Goal: Task Accomplishment & Management: Complete application form

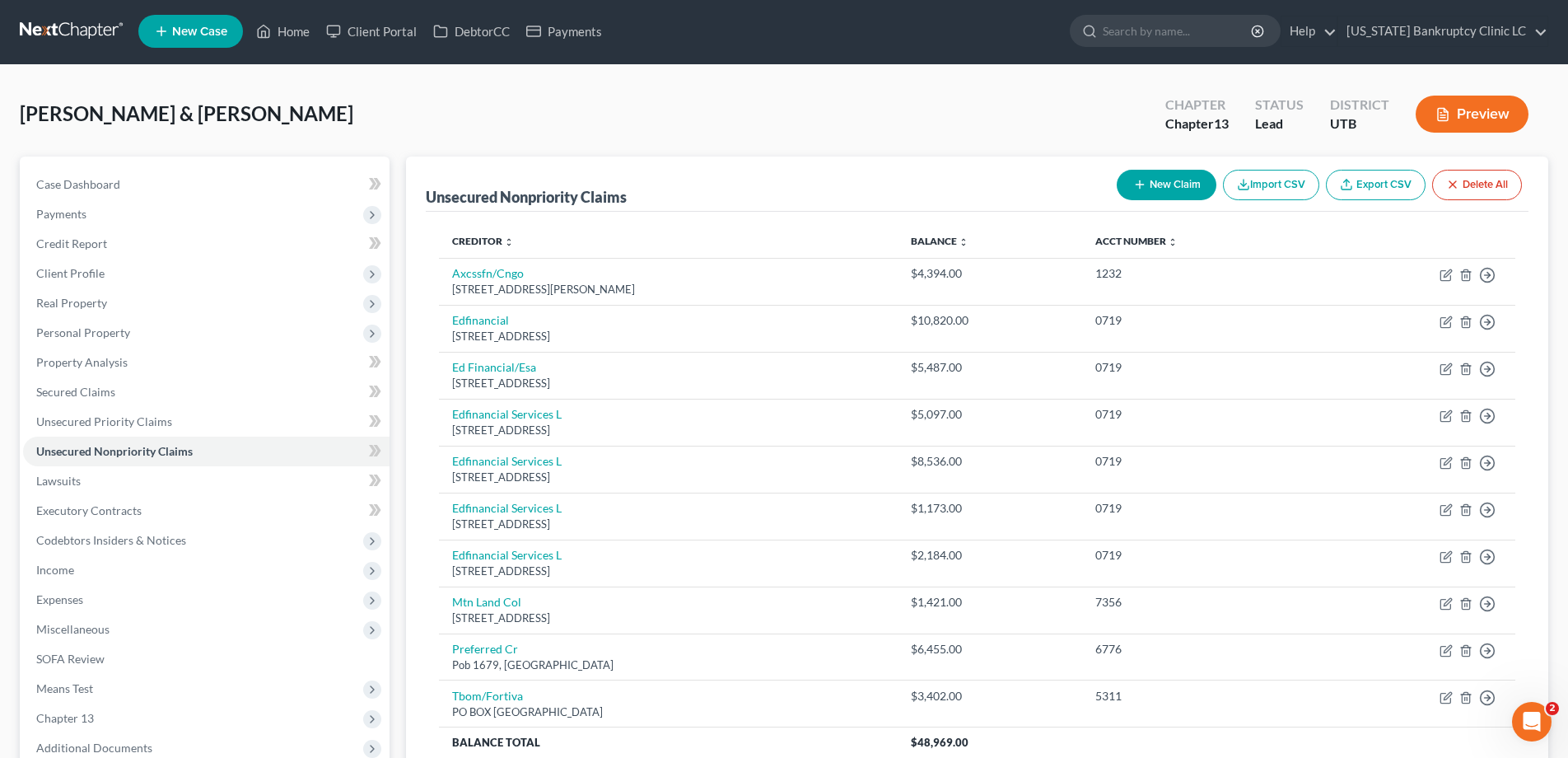
click at [84, 26] on link at bounding box center [72, 30] width 106 height 30
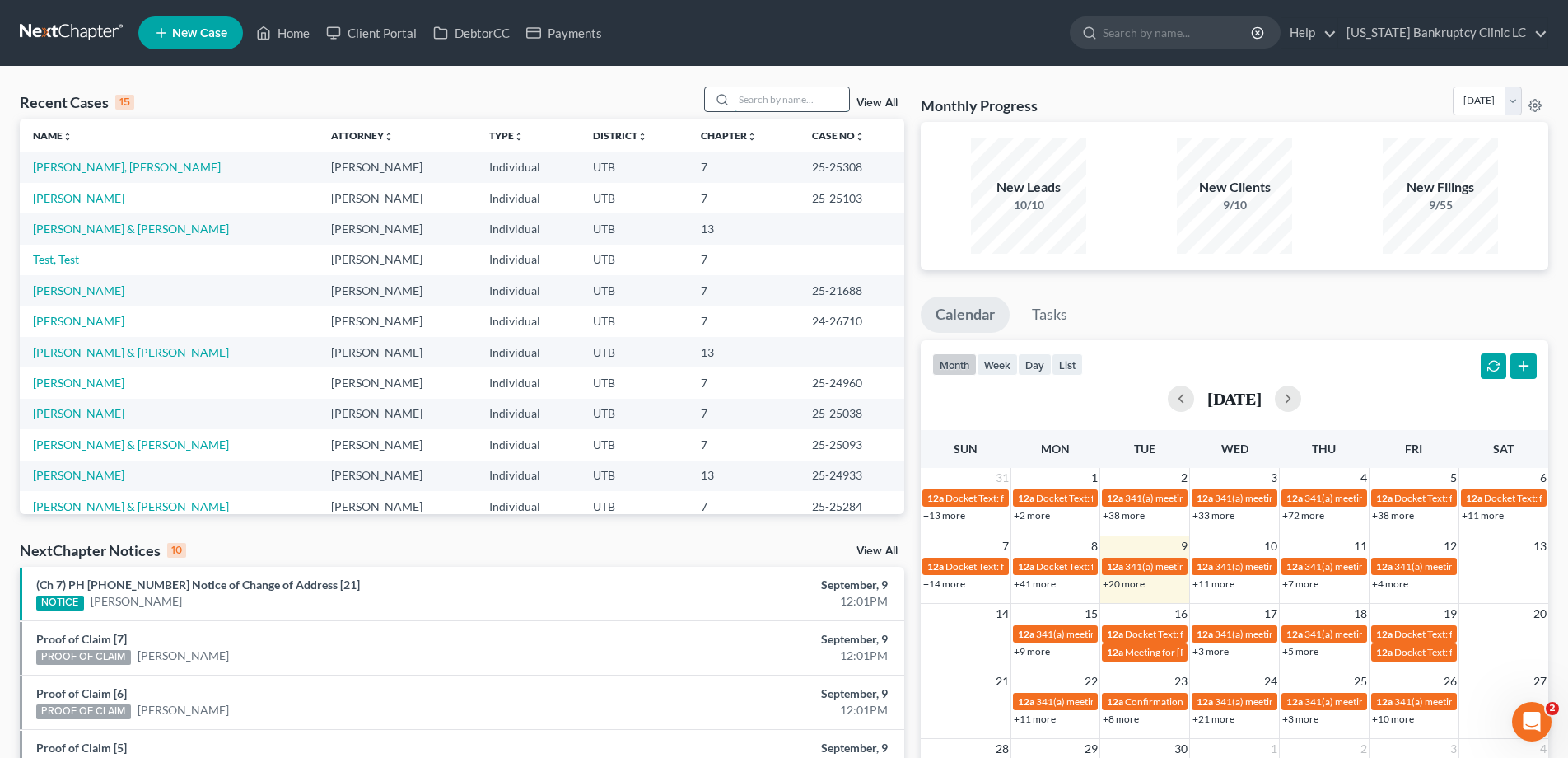
click at [783, 95] on input "search" at bounding box center [792, 99] width 115 height 24
type input "[PERSON_NAME]"
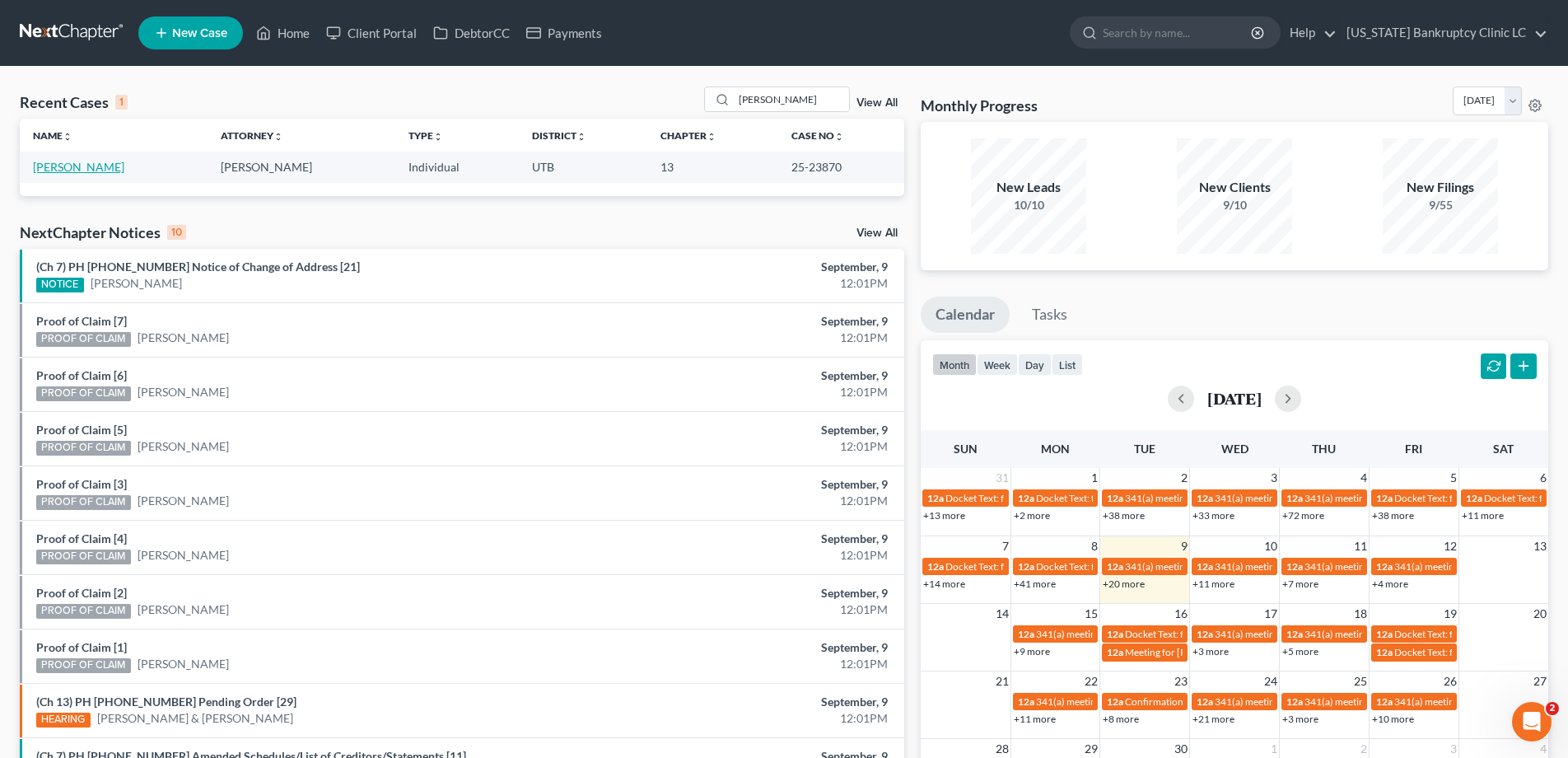
click at [86, 168] on link "[PERSON_NAME]" at bounding box center [79, 166] width 91 height 14
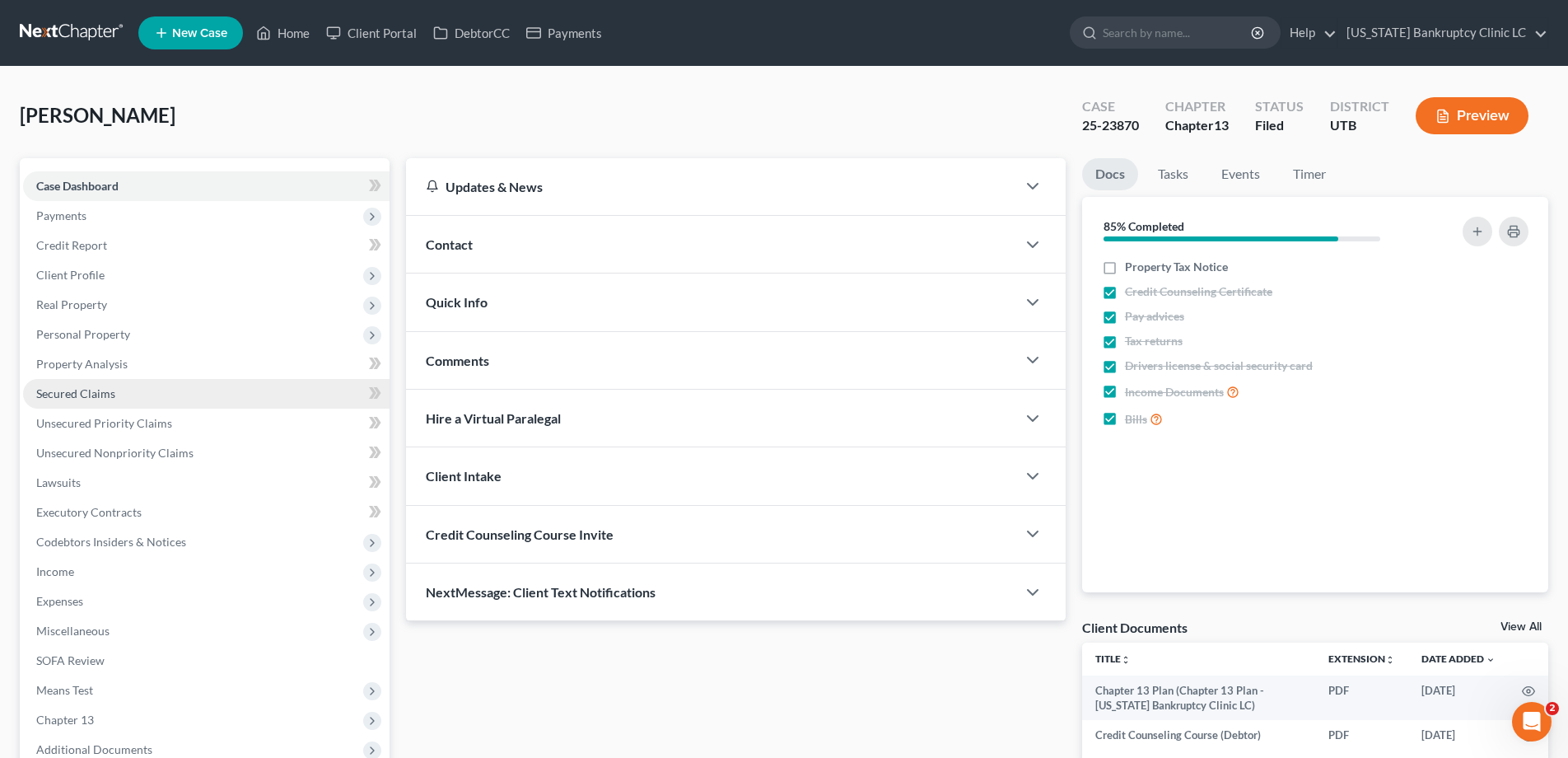
click at [52, 391] on span "Secured Claims" at bounding box center [76, 393] width 79 height 14
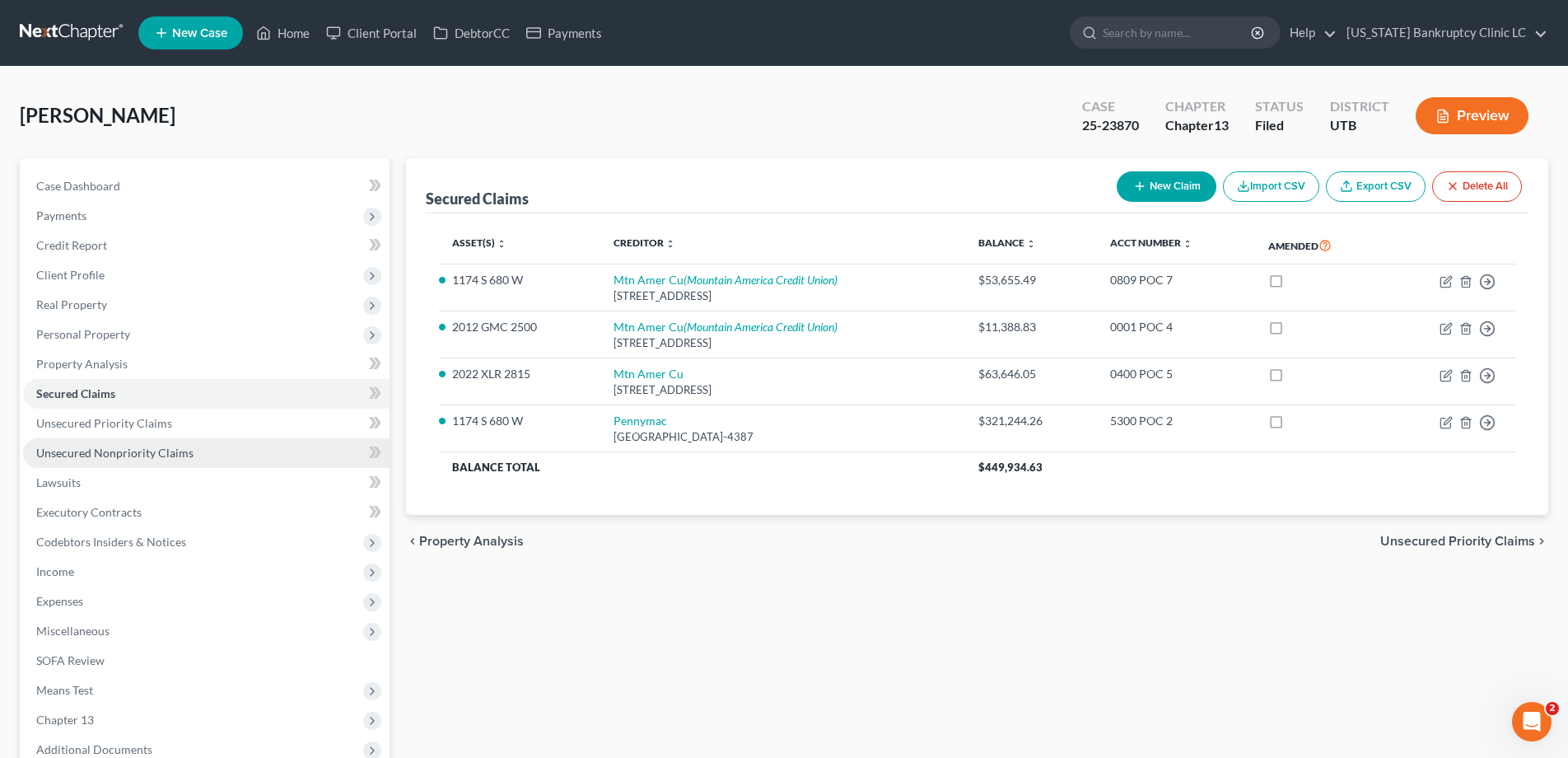
click at [61, 455] on span "Unsecured Nonpriority Claims" at bounding box center [115, 452] width 157 height 14
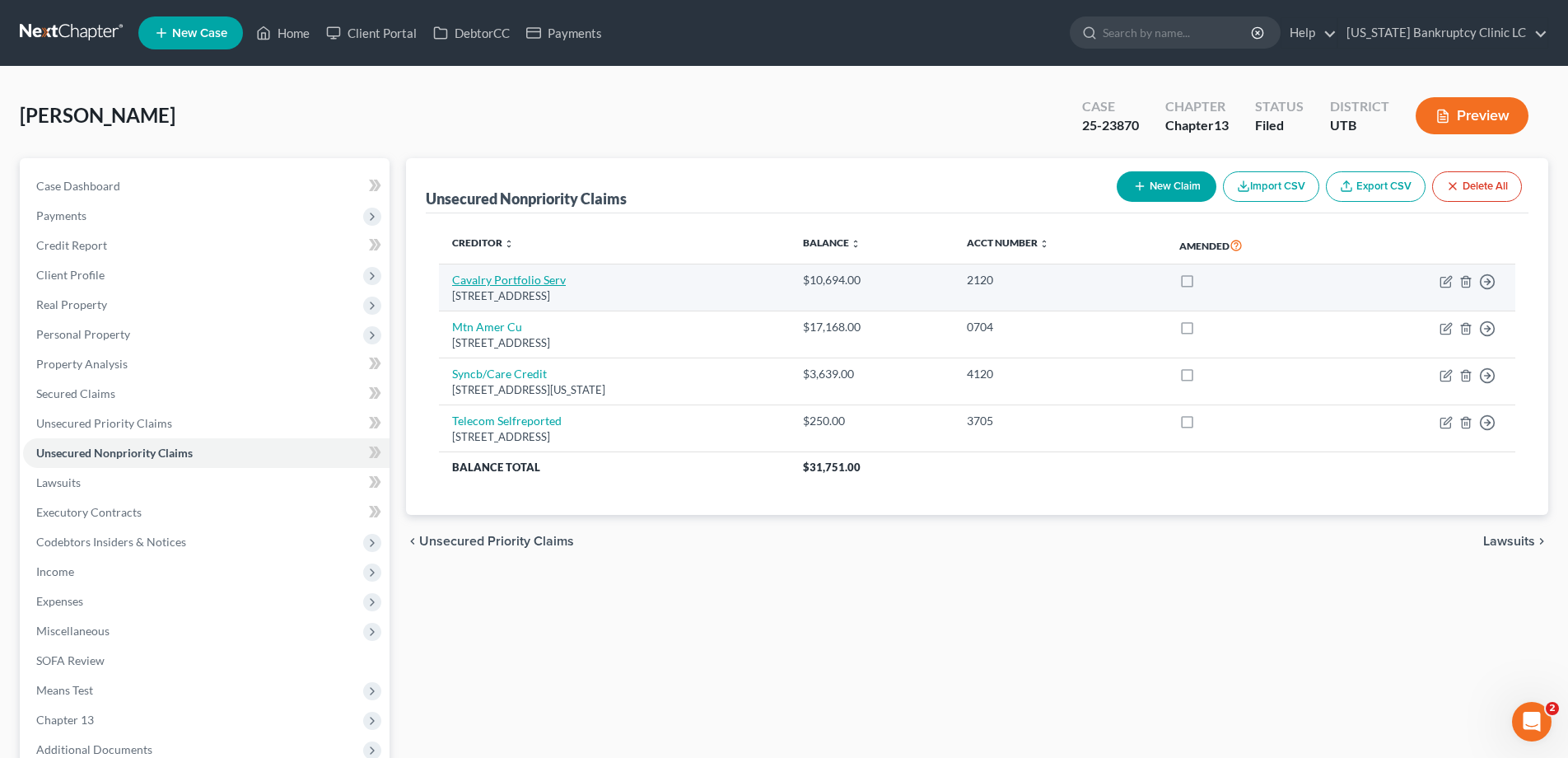
click at [505, 282] on link "Cavalry Portfolio Serv" at bounding box center [509, 280] width 114 height 14
select select "3"
select select "1"
select select "0"
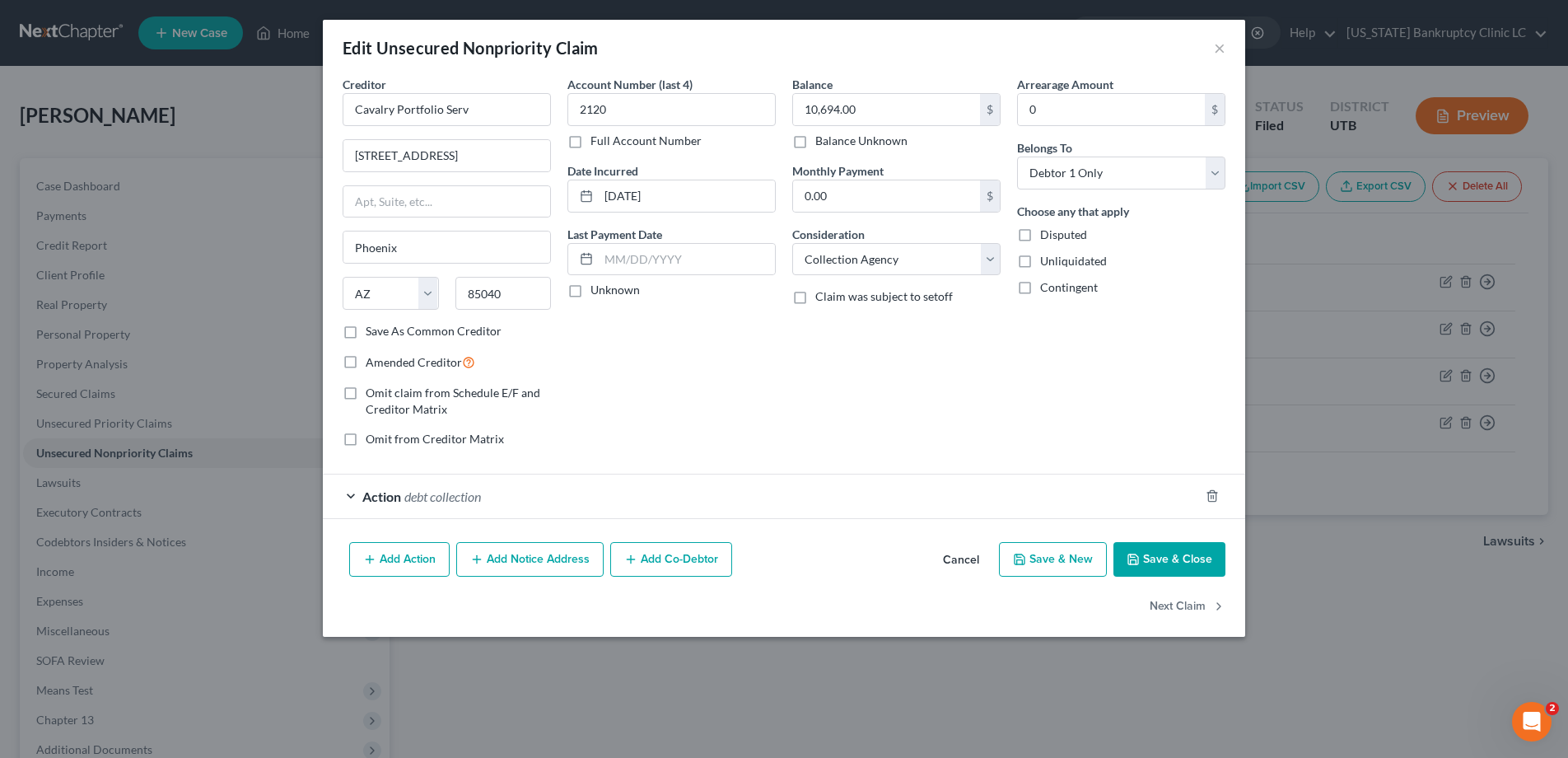
click at [591, 142] on label "Full Account Number" at bounding box center [646, 140] width 112 height 16
click at [597, 142] on input "Full Account Number" at bounding box center [602, 138] width 11 height 11
click at [656, 113] on input "2120" at bounding box center [672, 109] width 209 height 33
type input "2120 POC 1"
click at [1149, 557] on button "Save & Close" at bounding box center [1169, 559] width 112 height 35
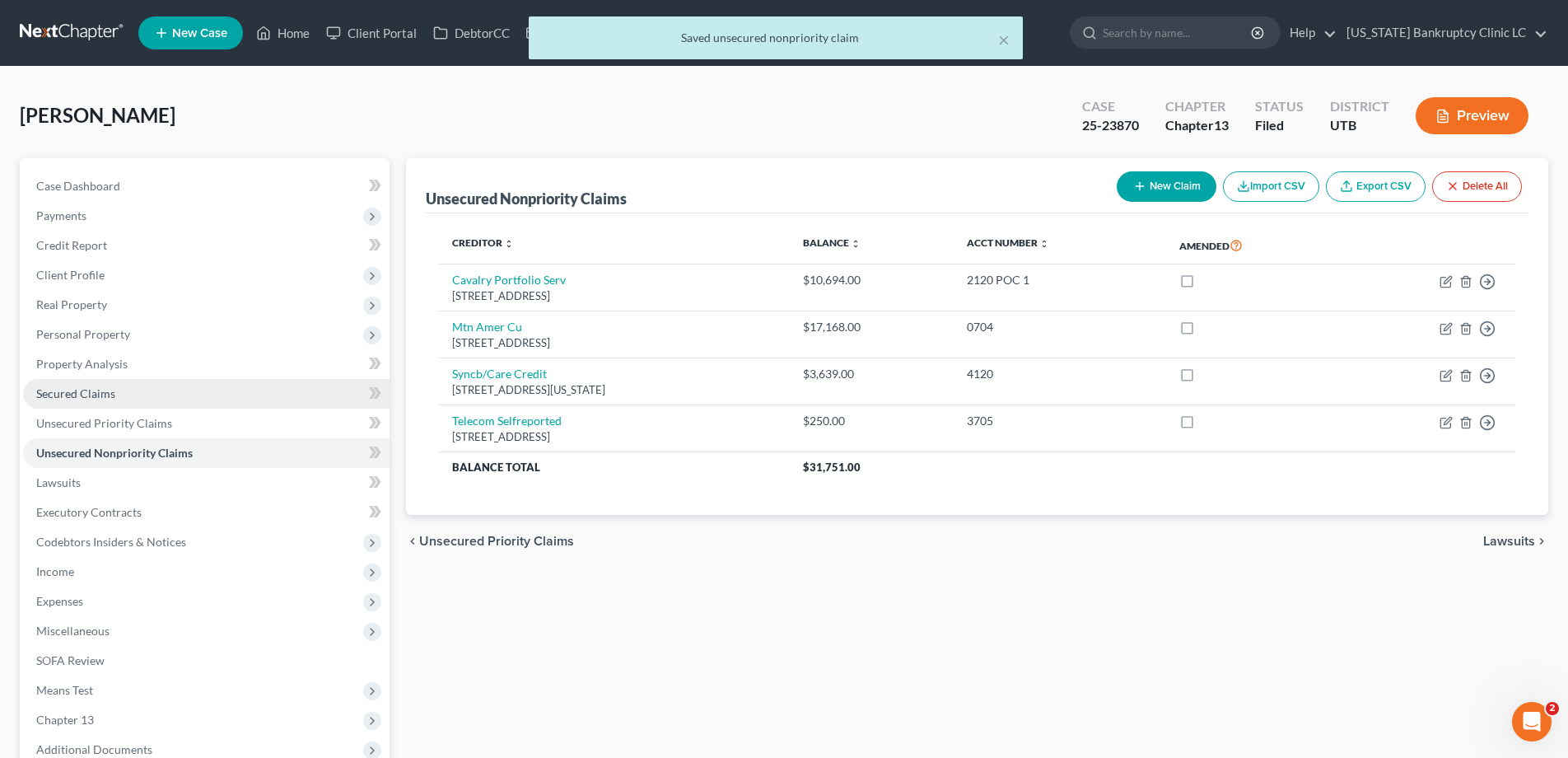
click at [88, 391] on span "Secured Claims" at bounding box center [76, 393] width 79 height 14
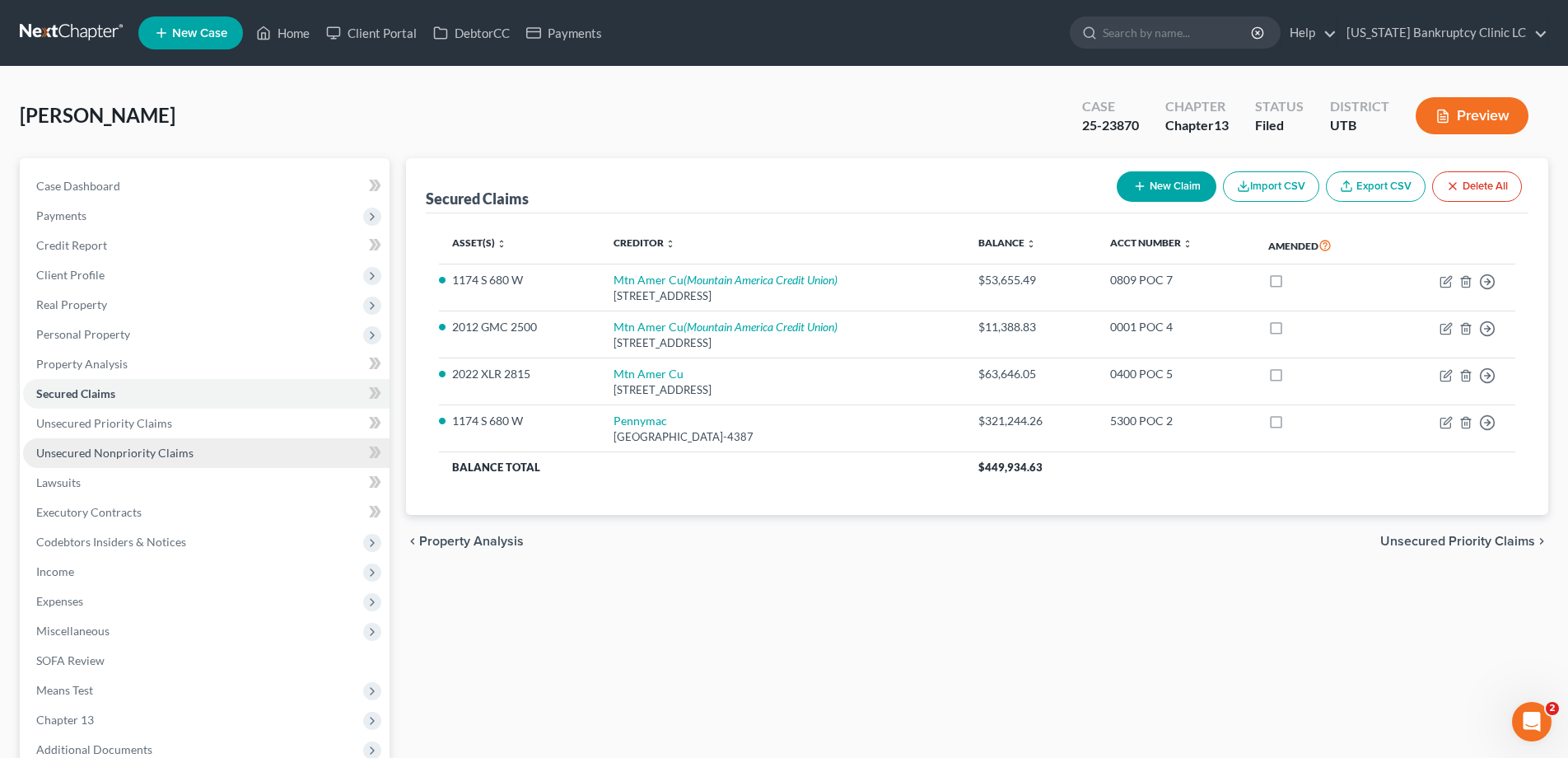
click at [87, 446] on span "Unsecured Nonpriority Claims" at bounding box center [115, 452] width 157 height 14
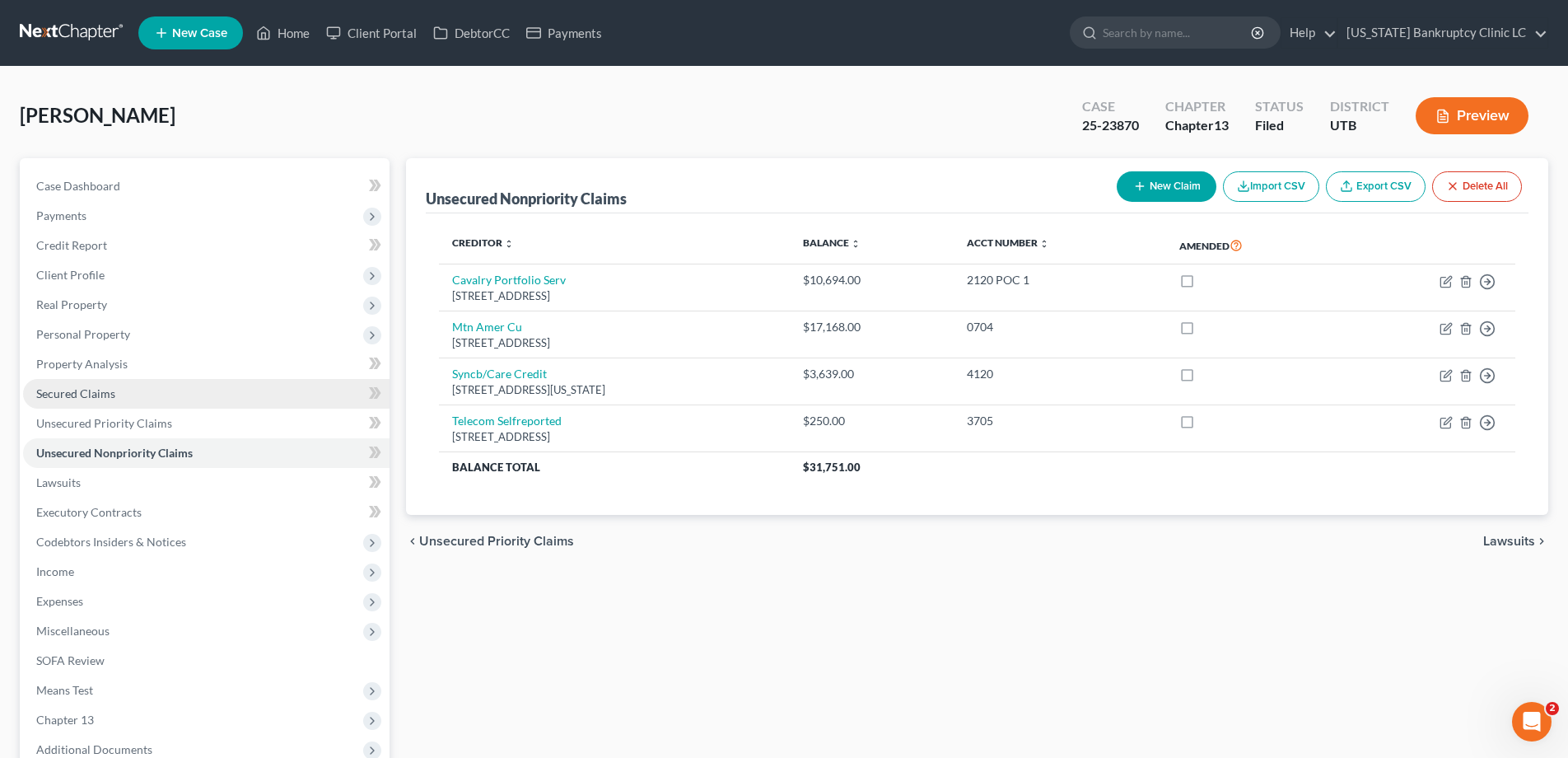
click at [110, 395] on span "Secured Claims" at bounding box center [76, 393] width 79 height 14
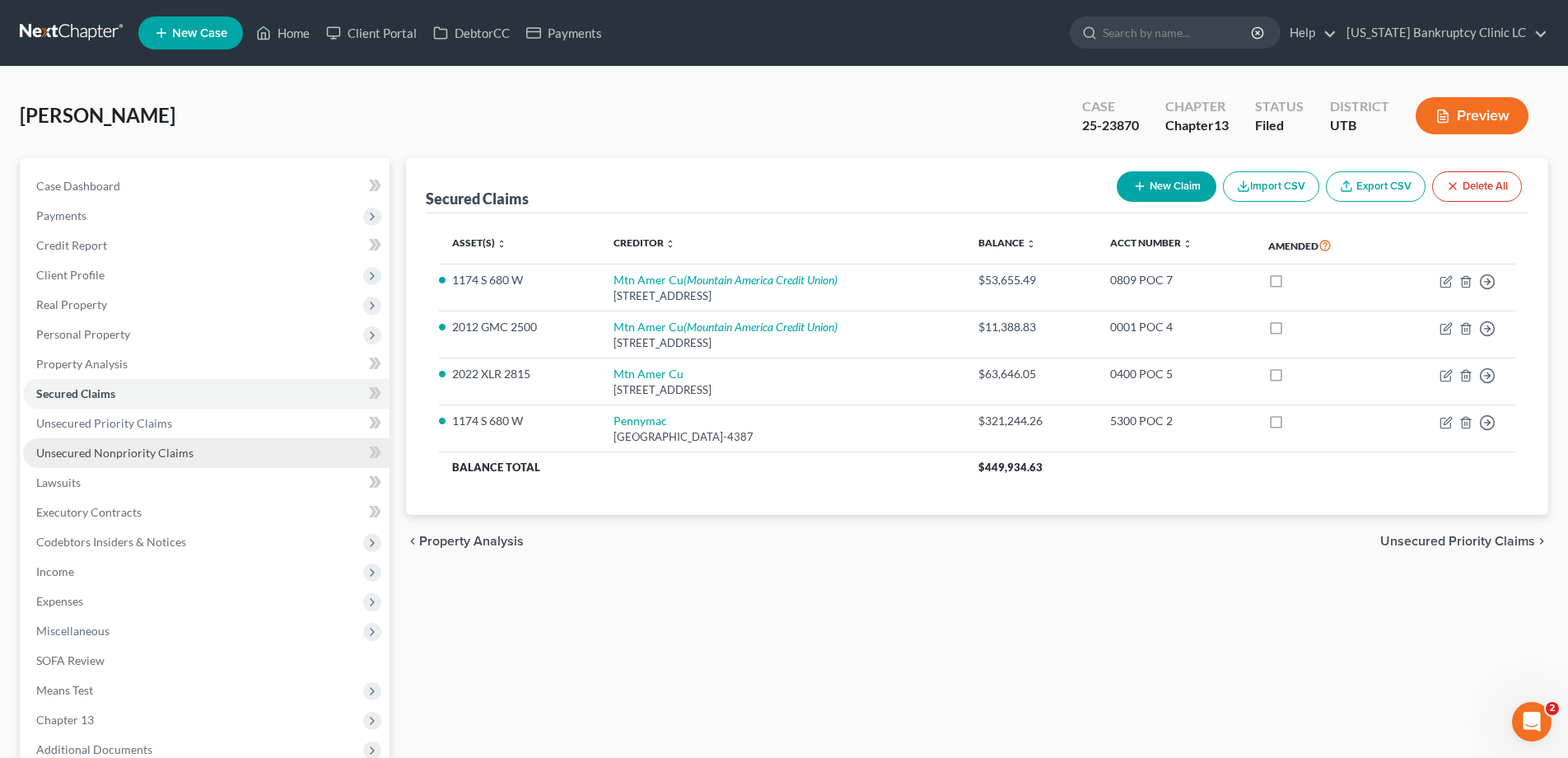
click at [100, 456] on span "Unsecured Nonpriority Claims" at bounding box center [115, 452] width 157 height 14
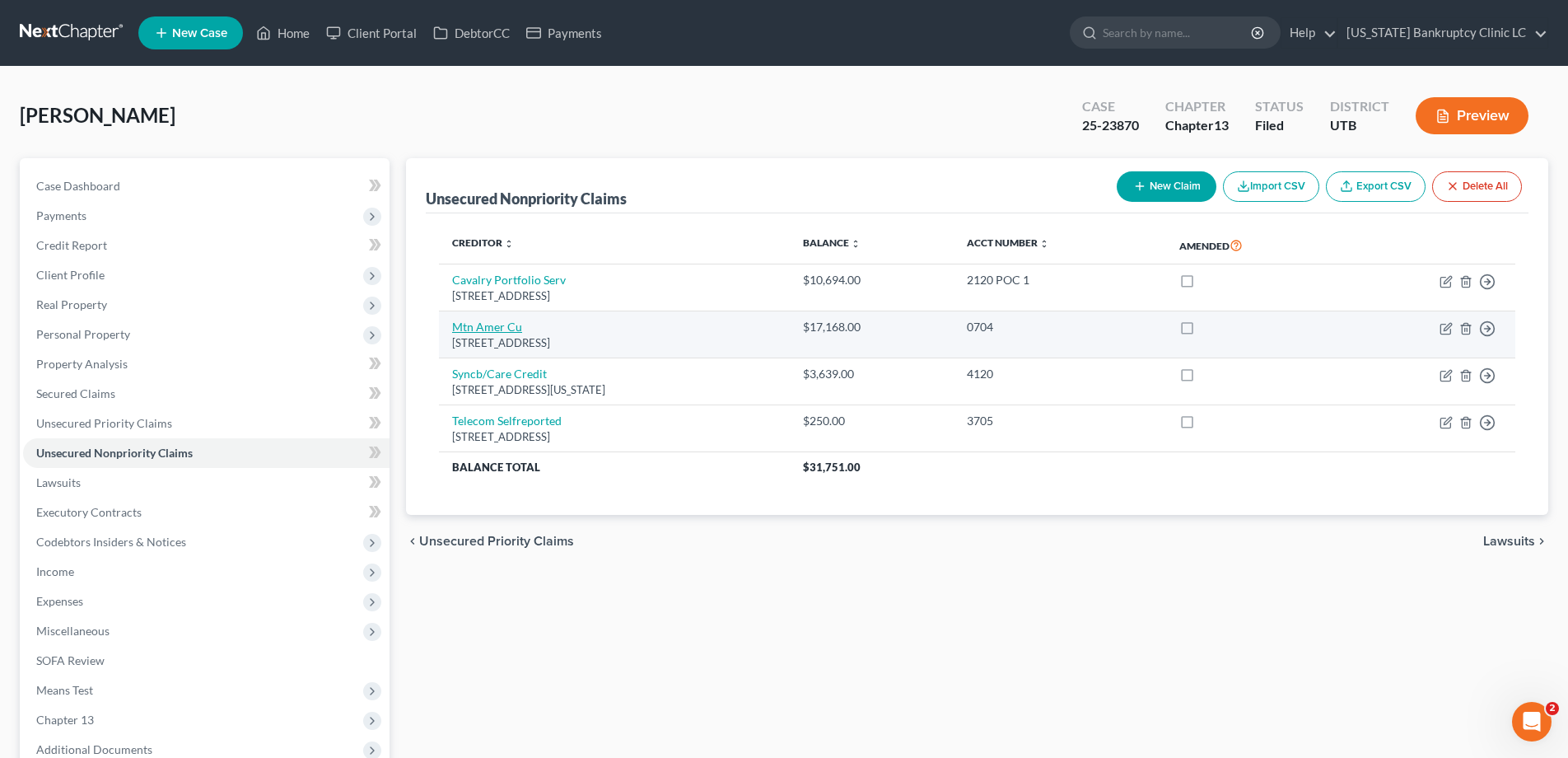
click at [512, 324] on link "Mtn Amer Cu" at bounding box center [487, 326] width 70 height 14
select select "46"
select select "2"
select select "0"
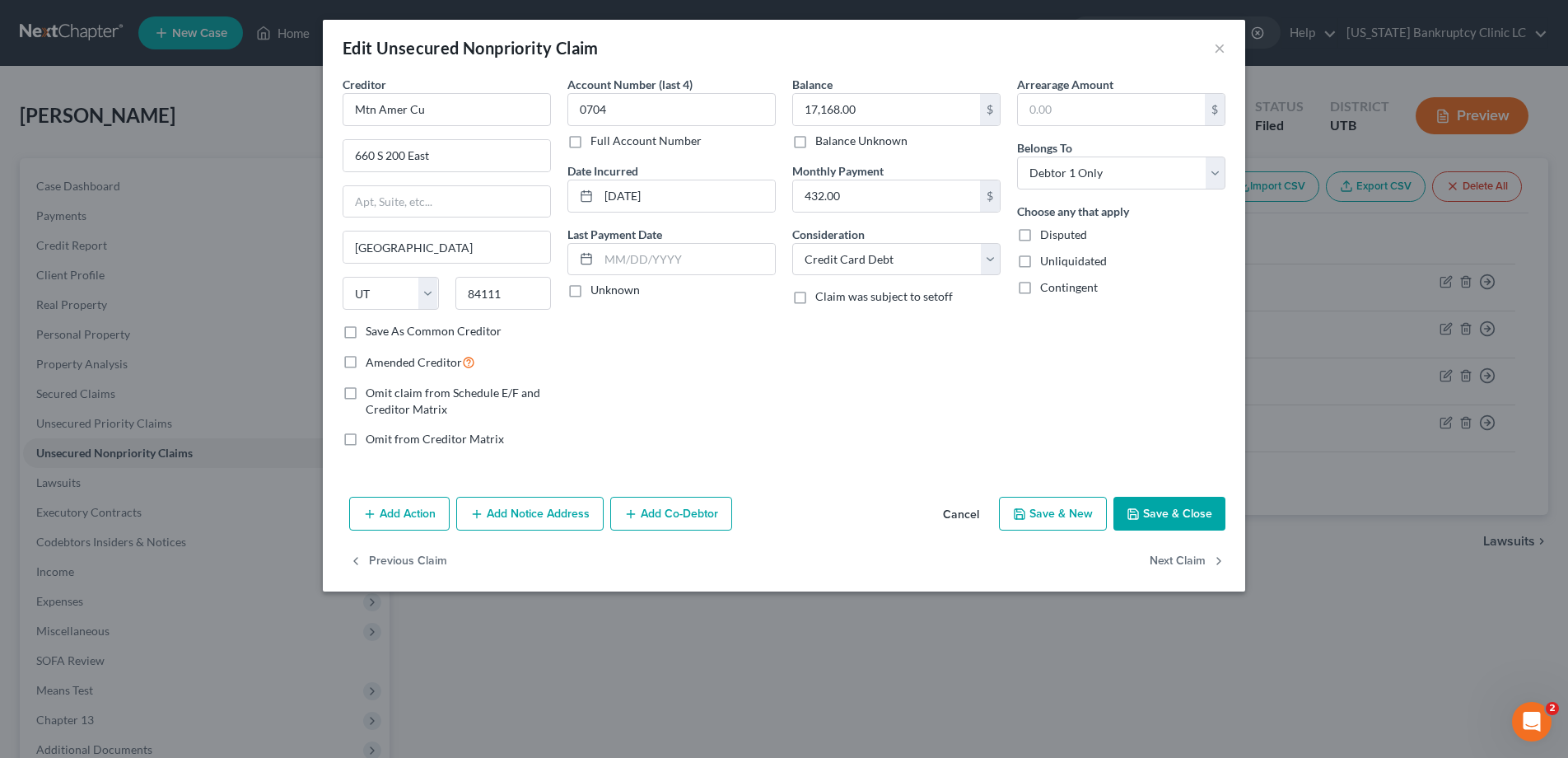
click at [591, 143] on label "Full Account Number" at bounding box center [646, 140] width 112 height 16
click at [597, 143] on input "Full Account Number" at bounding box center [602, 138] width 11 height 11
click at [647, 115] on input "0704" at bounding box center [672, 109] width 209 height 33
type input "0704 POC 3"
type input "17,392.47"
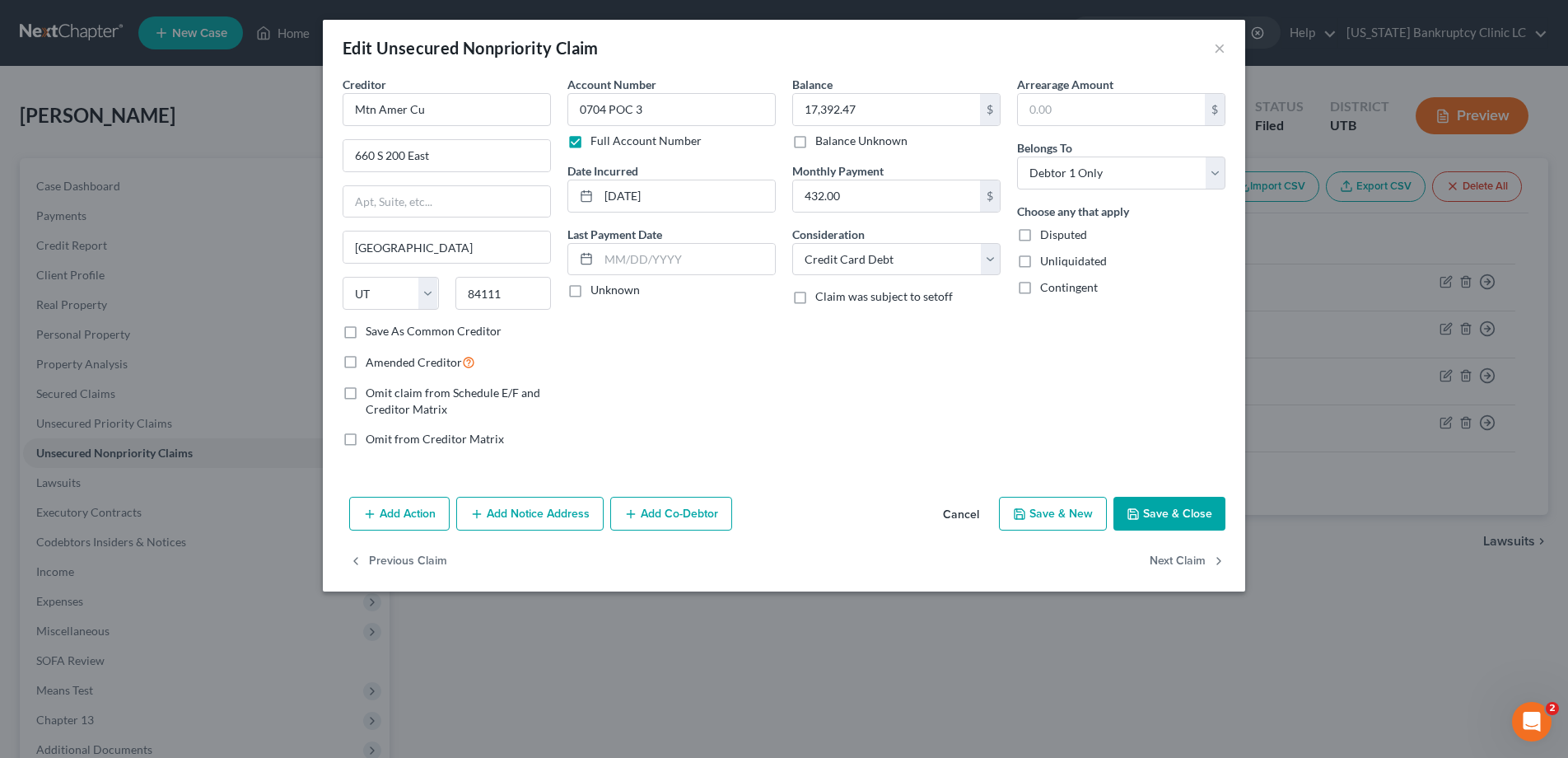
click at [1208, 510] on button "Save & Close" at bounding box center [1169, 514] width 112 height 35
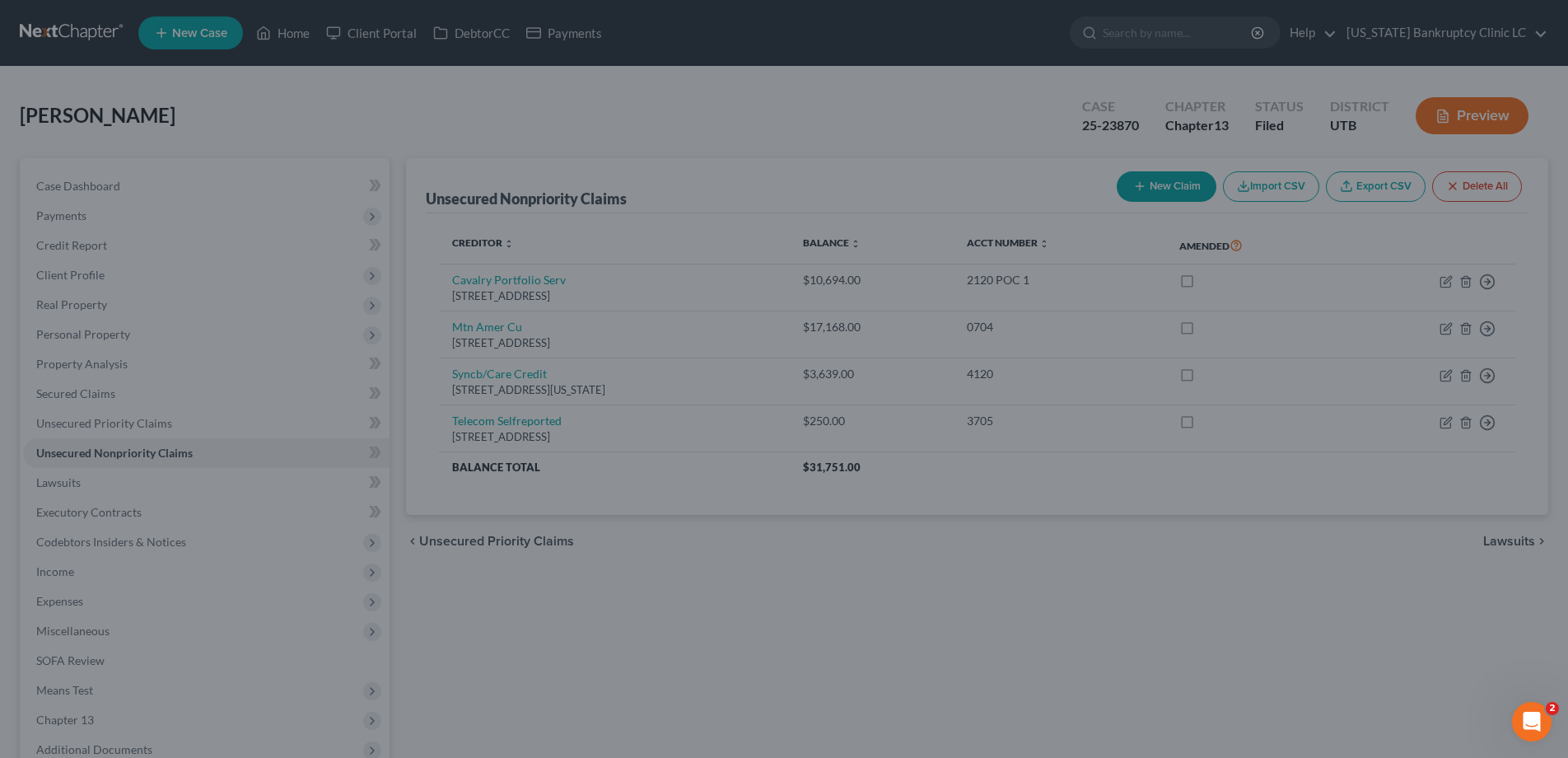
type input "0"
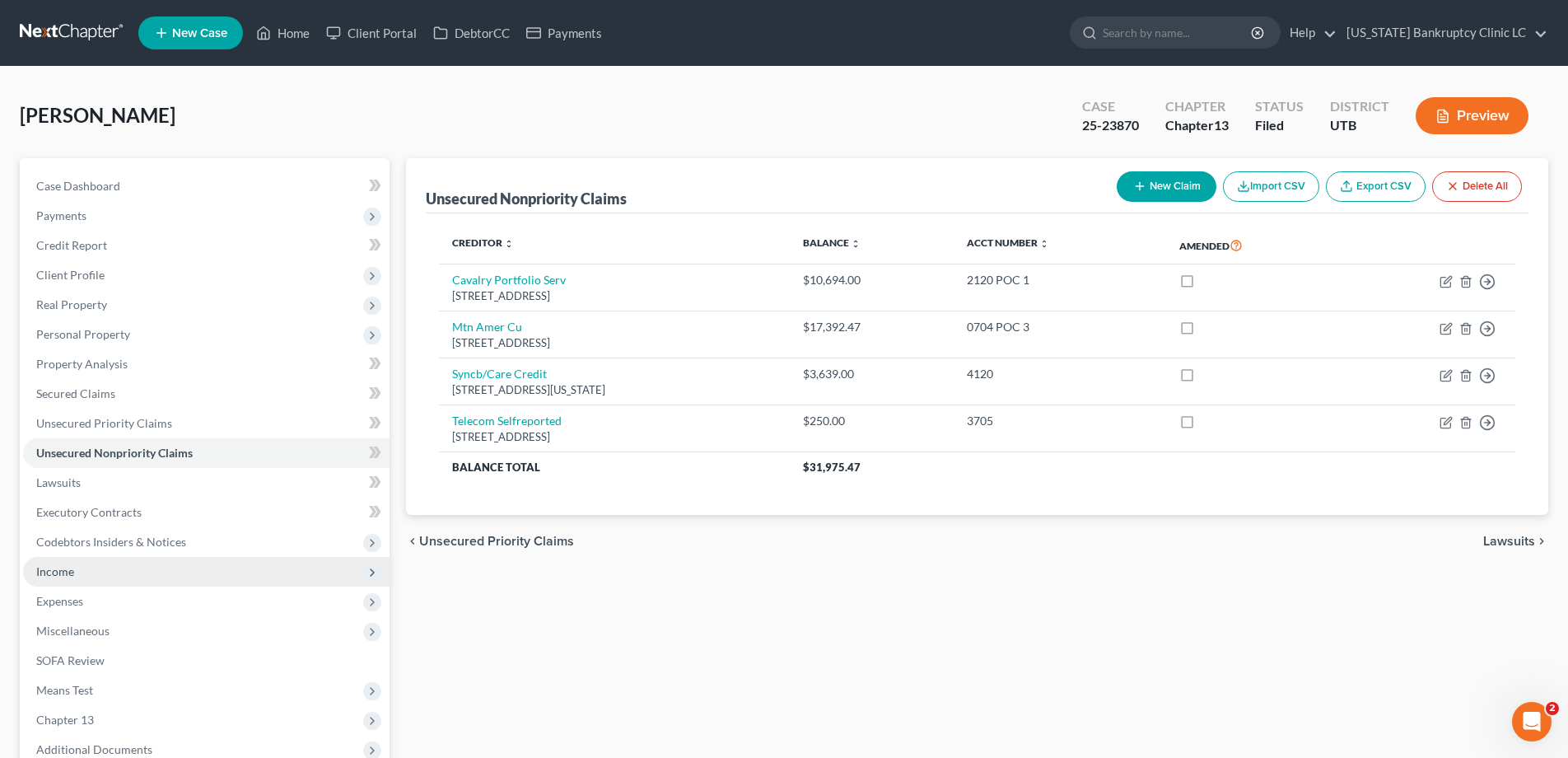
click at [61, 573] on span "Income" at bounding box center [55, 571] width 38 height 14
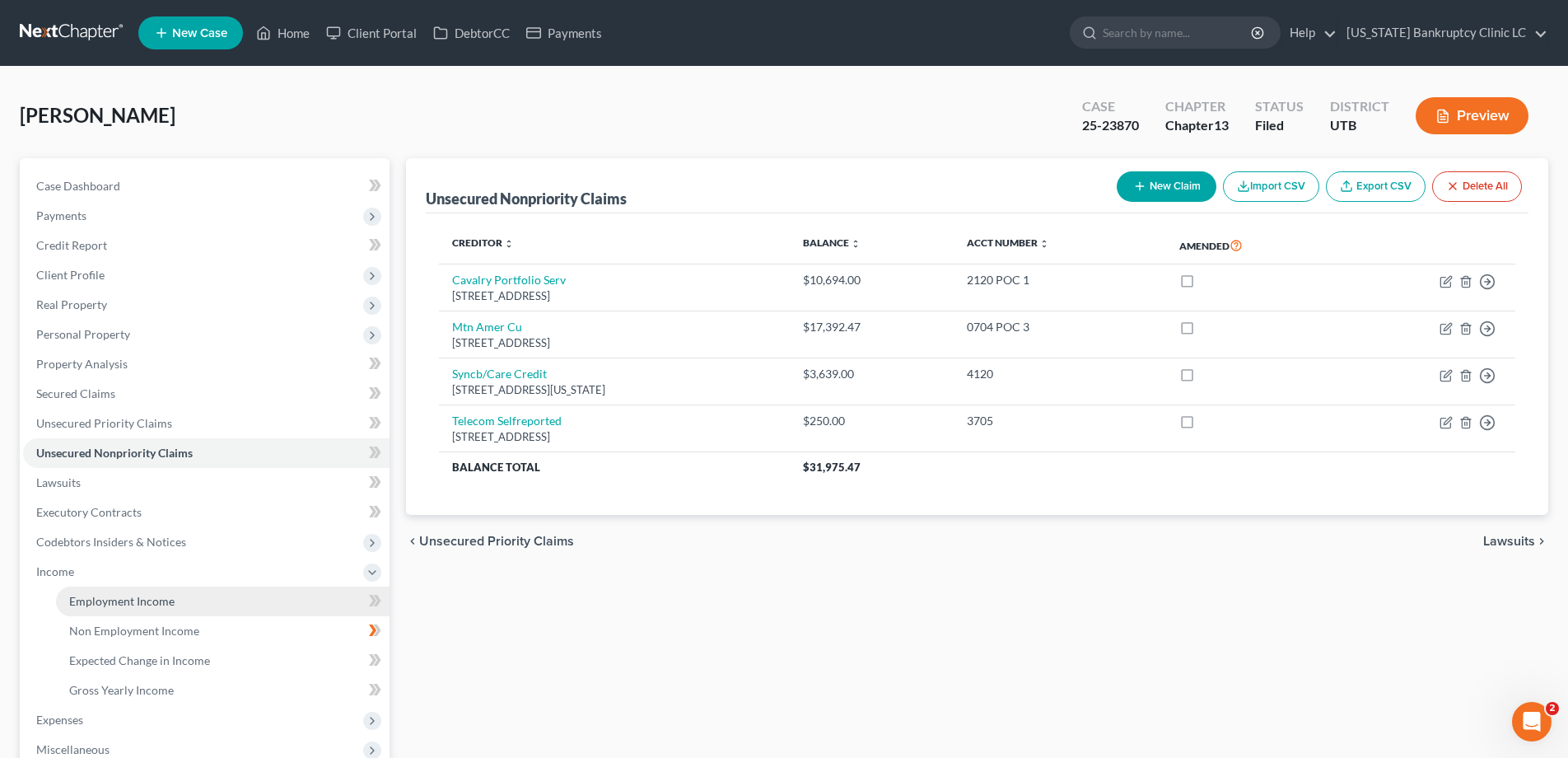
click at [90, 609] on link "Employment Income" at bounding box center [222, 601] width 334 height 30
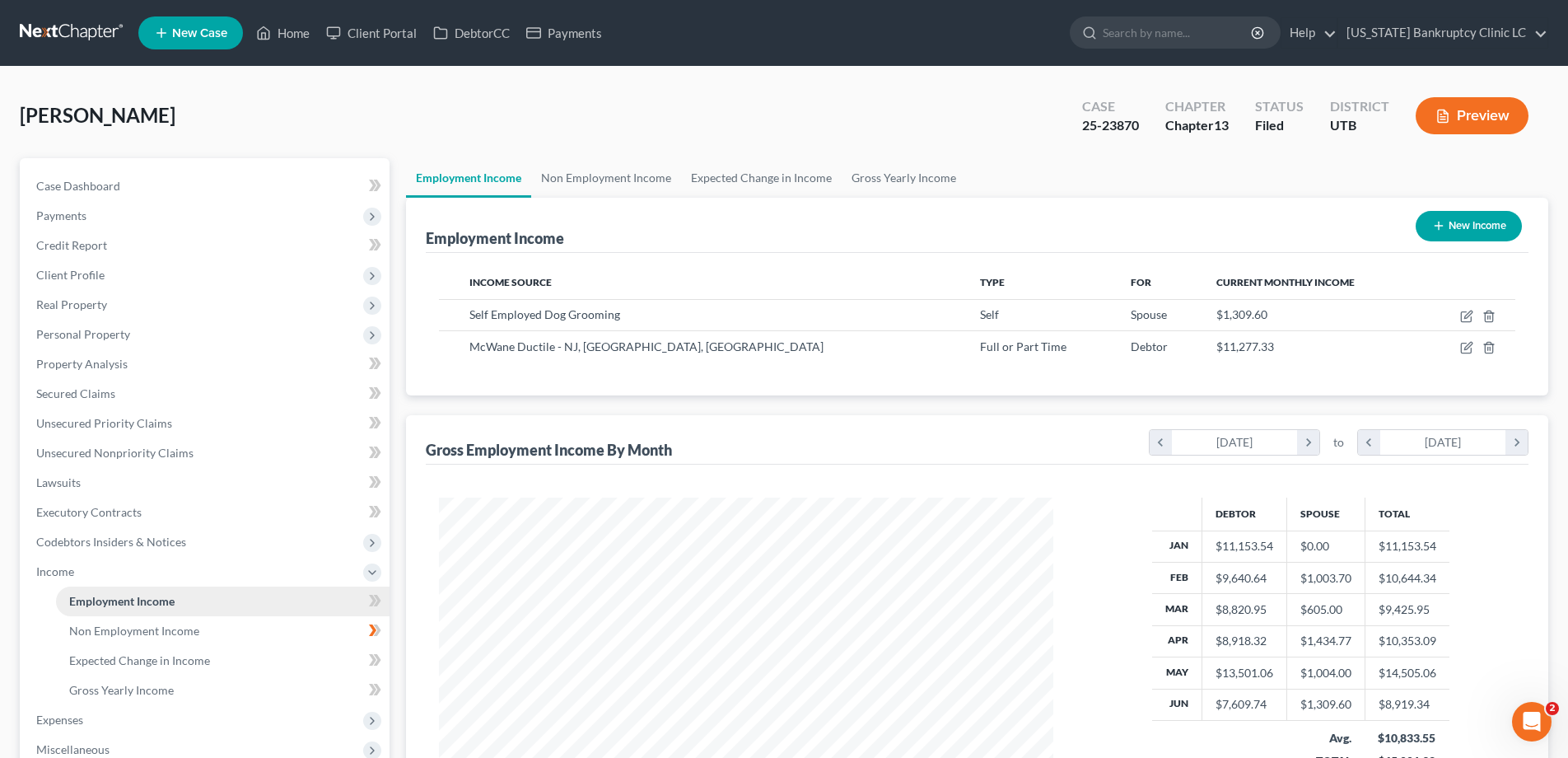
scroll to position [308, 647]
click at [1466, 316] on icon "button" at bounding box center [1467, 317] width 14 height 14
select select "1"
select select "0"
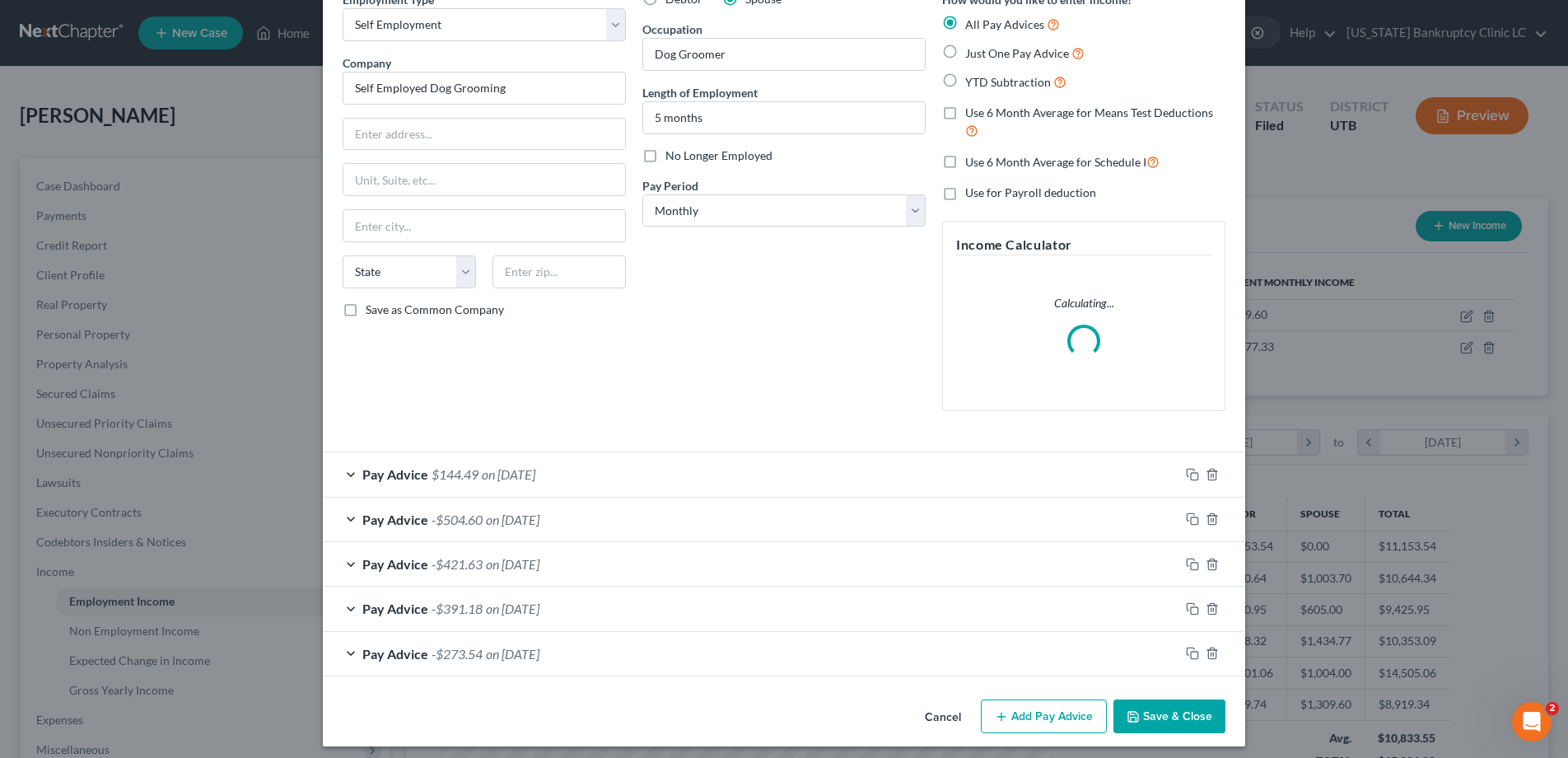
scroll to position [93, 0]
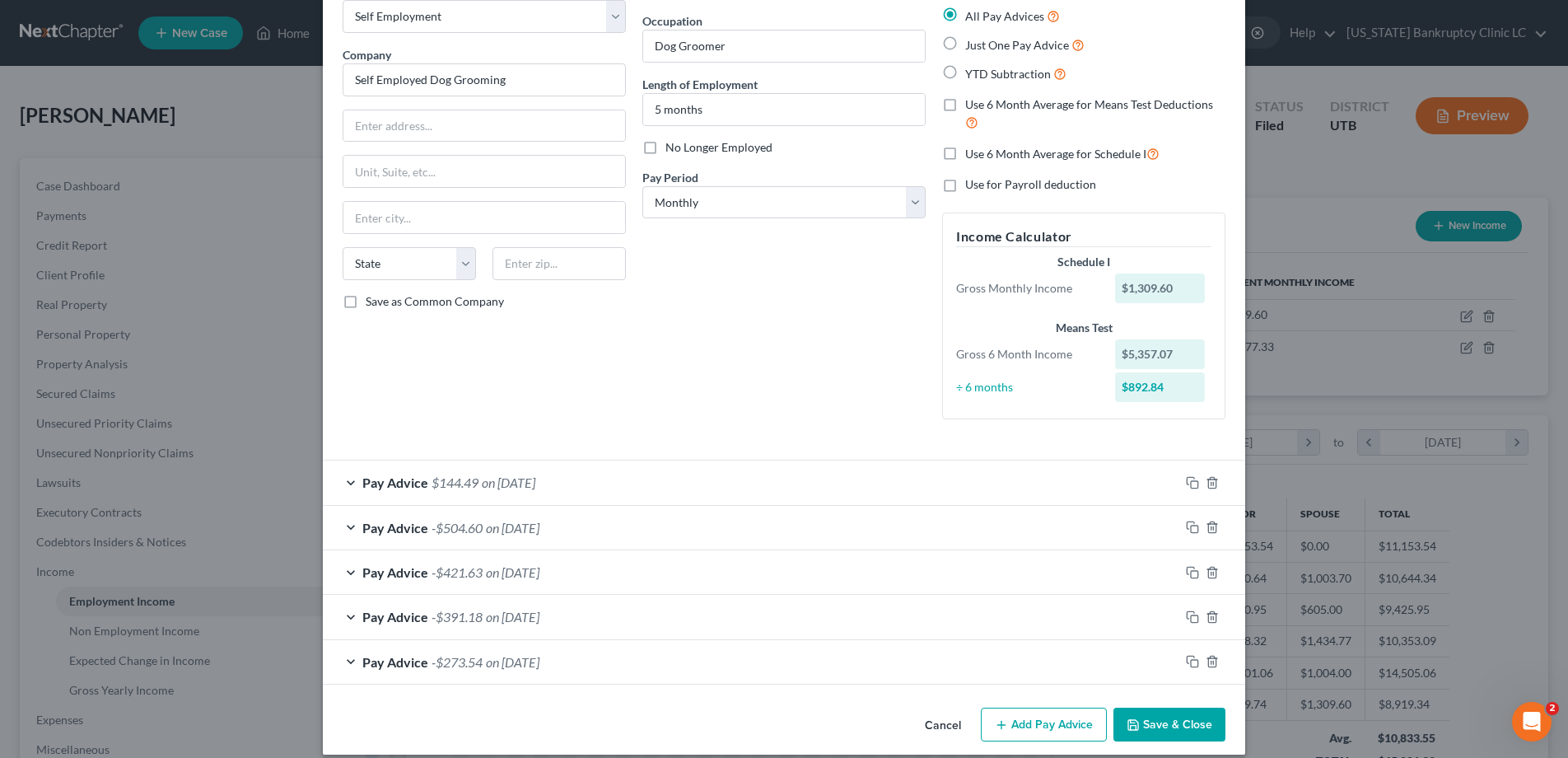
click at [357, 480] on div "Pay Advice $144.49 on [DATE]" at bounding box center [751, 483] width 857 height 44
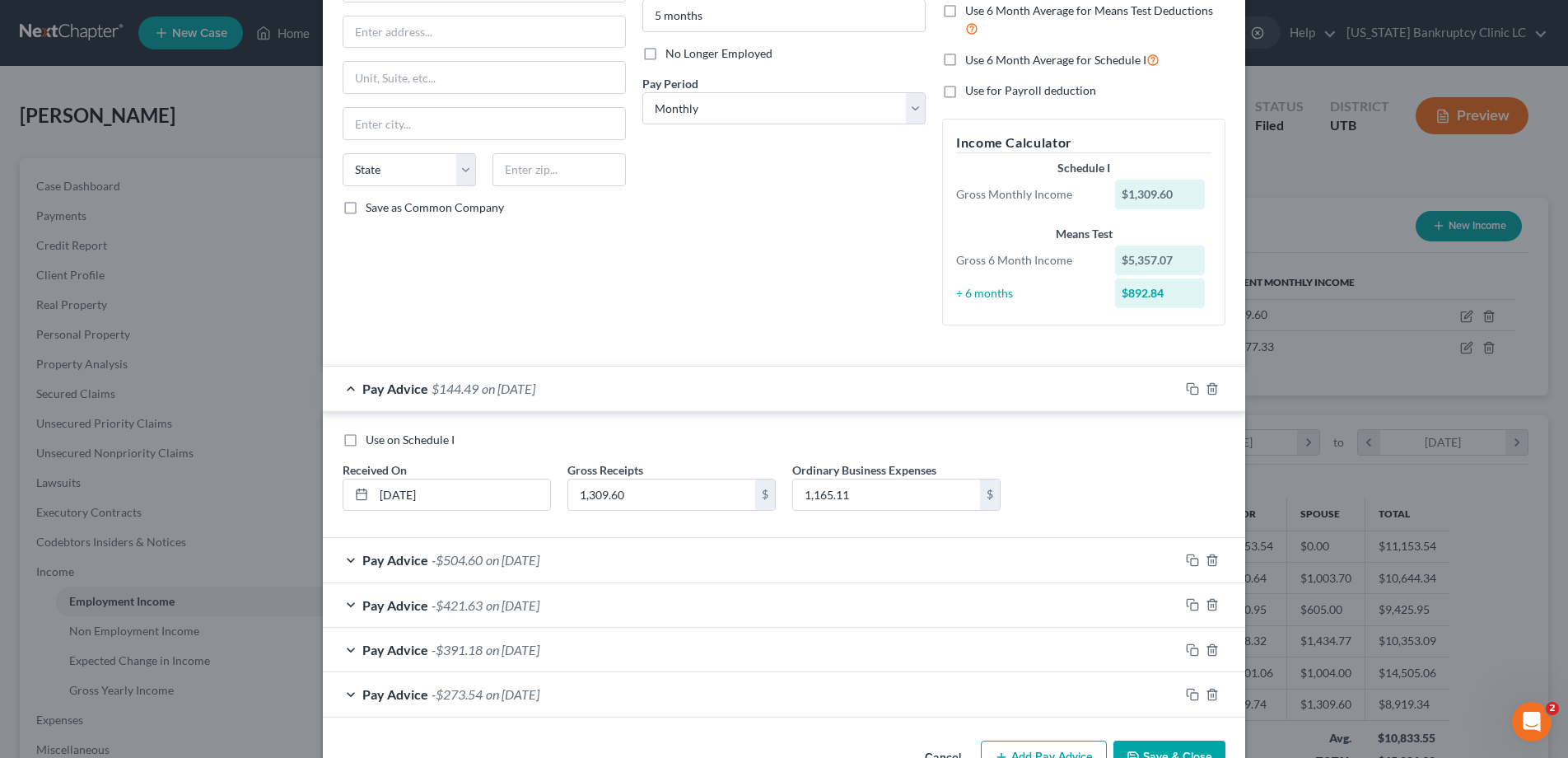
scroll to position [237, 0]
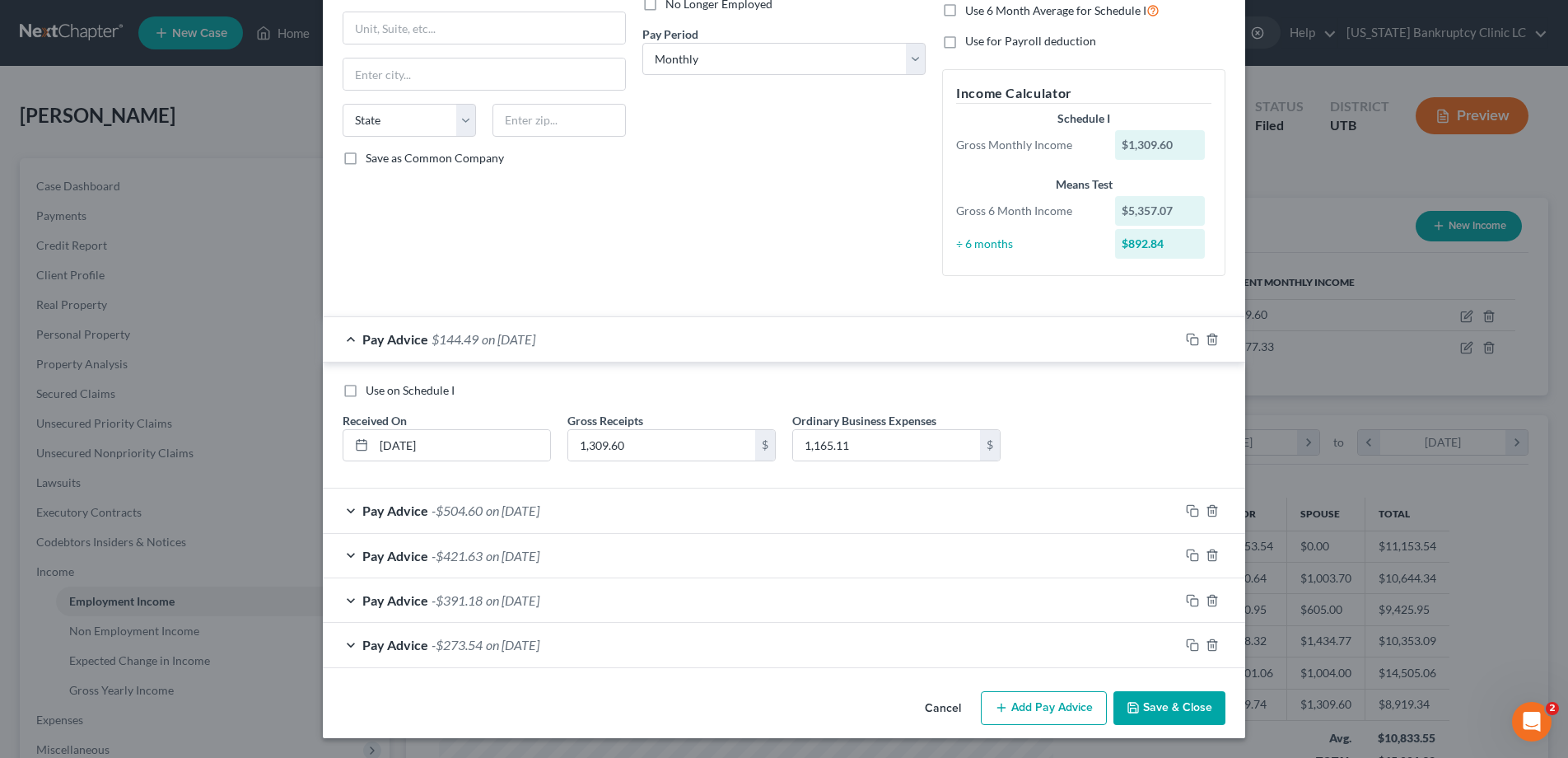
click at [1014, 706] on button "Add Pay Advice" at bounding box center [1043, 708] width 126 height 35
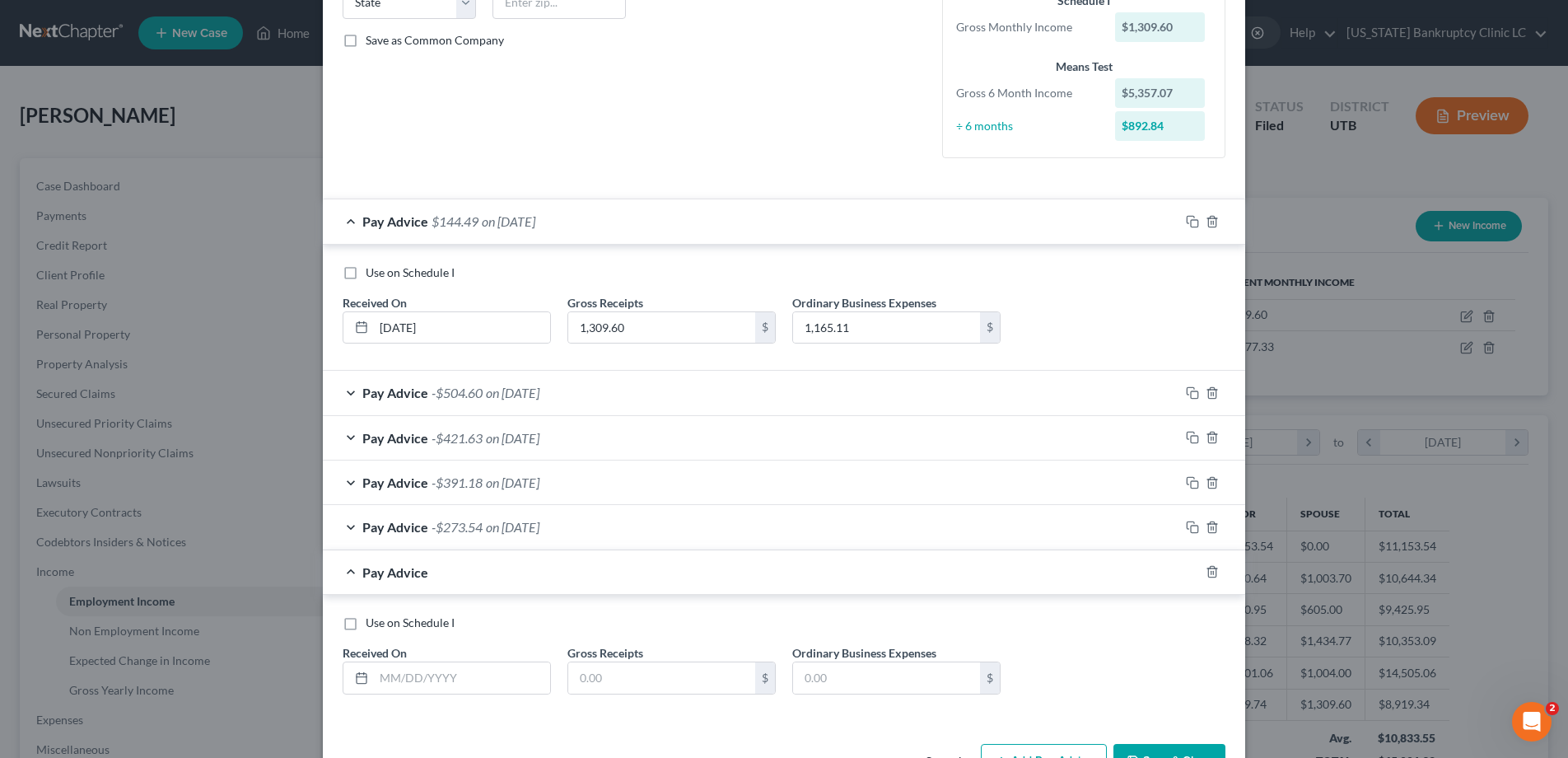
scroll to position [407, 0]
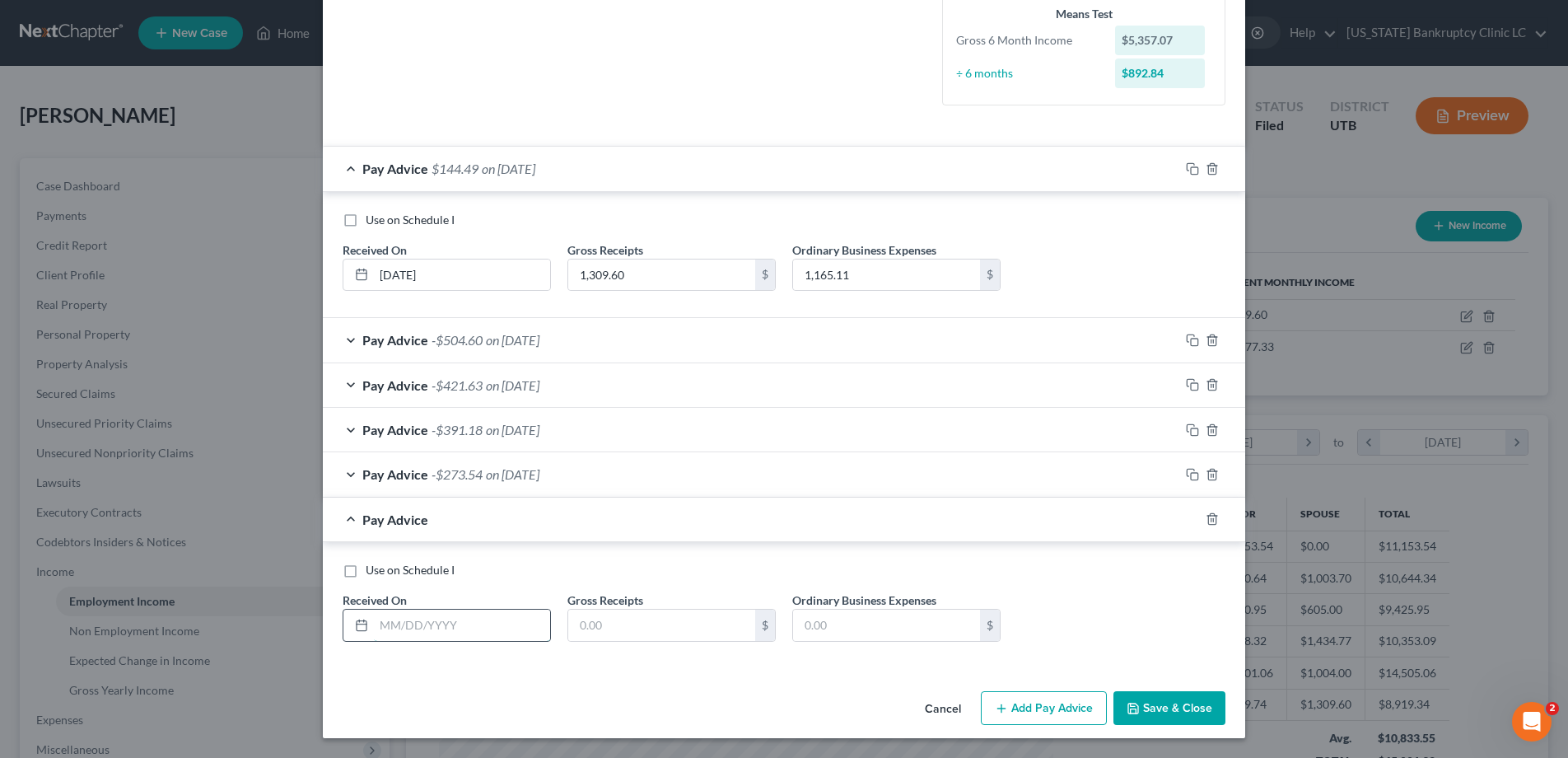
click at [422, 622] on input "text" at bounding box center [462, 624] width 177 height 31
type input "[DATE]"
type input "770.00"
click at [1027, 706] on button "Add Pay Advice" at bounding box center [1043, 708] width 126 height 35
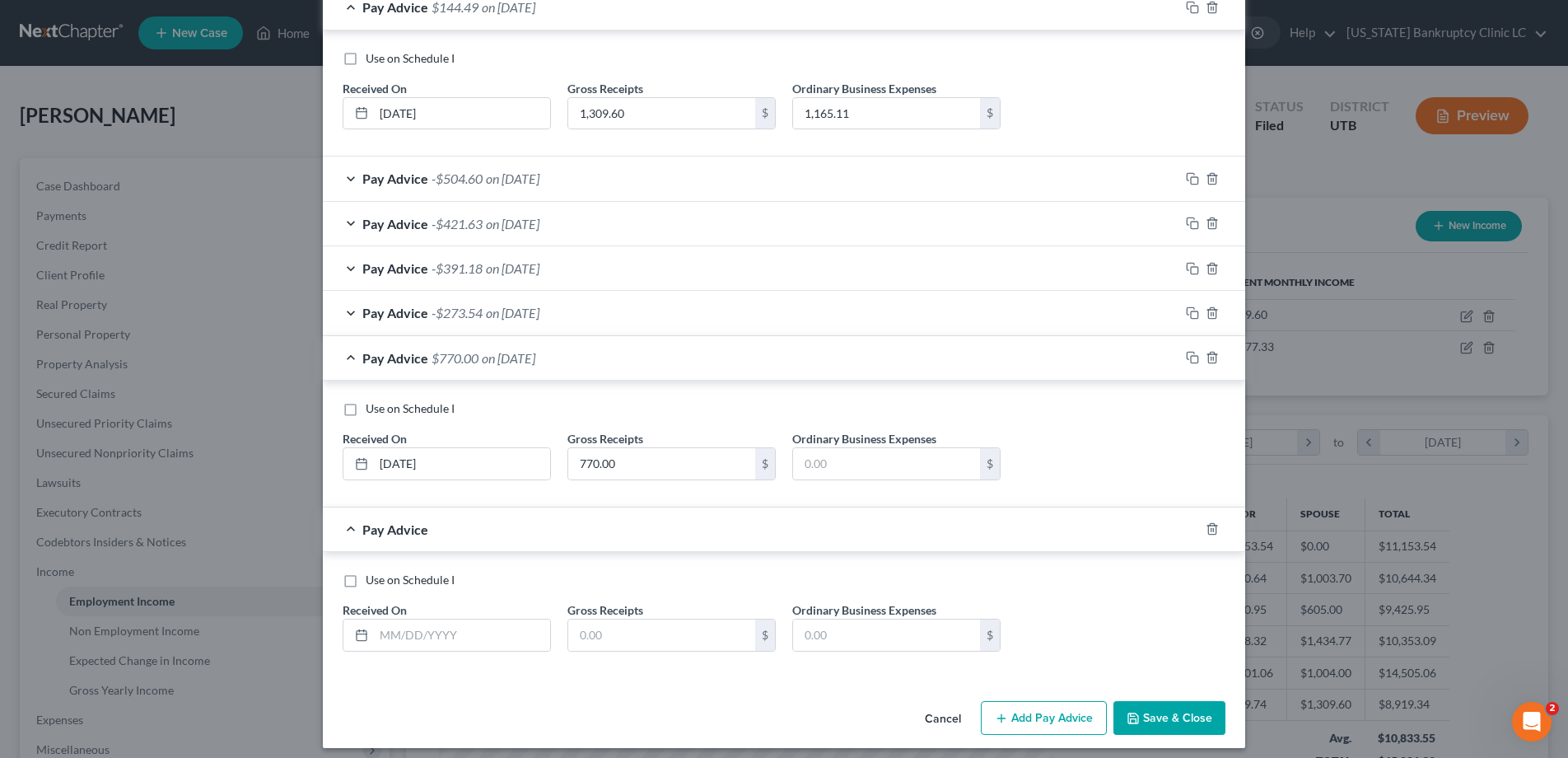
scroll to position [578, 0]
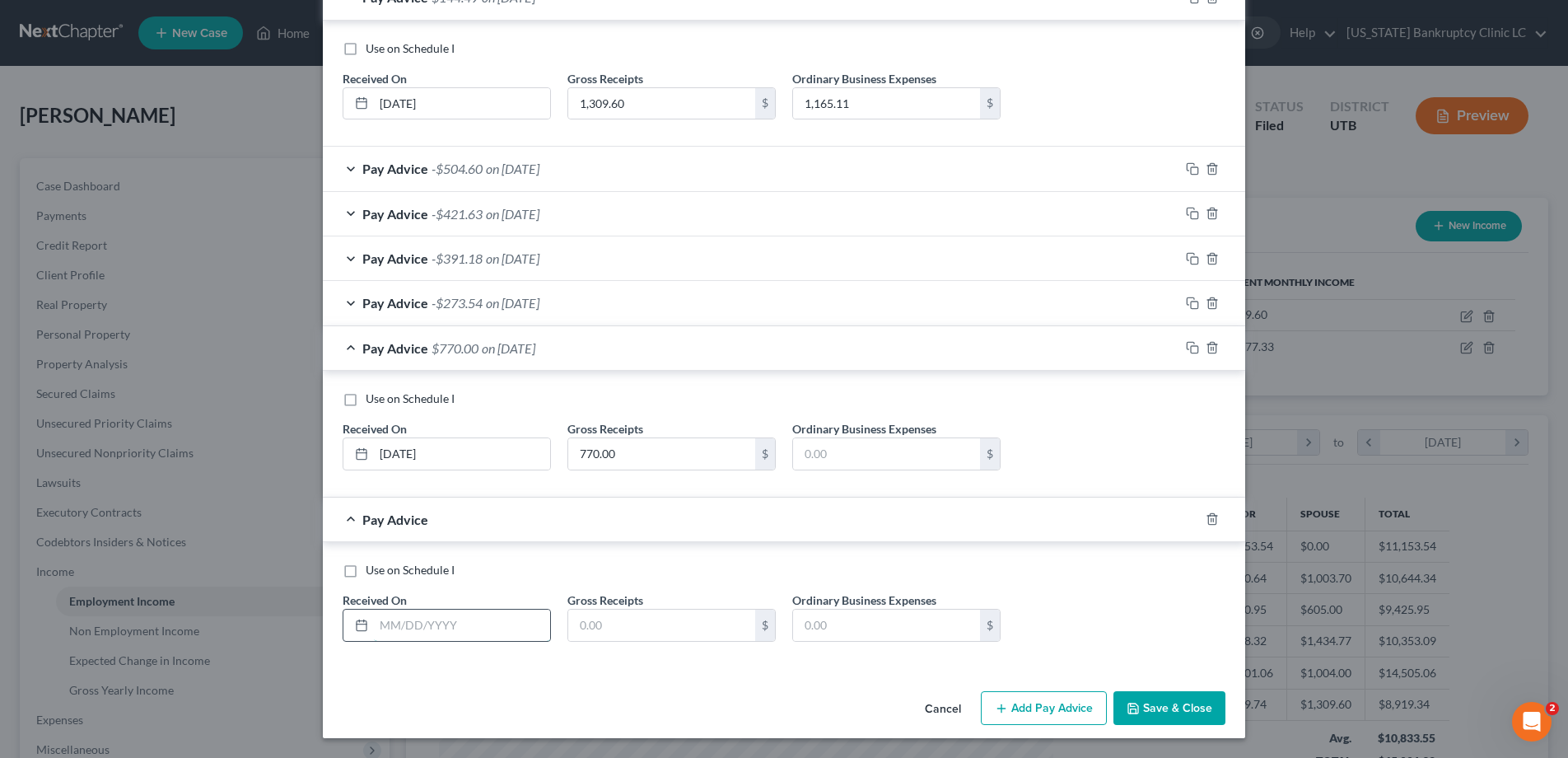
click at [492, 631] on input "text" at bounding box center [462, 624] width 177 height 31
type input "[DATE]"
type input "1,587.00"
click at [1204, 707] on button "Save & Close" at bounding box center [1169, 708] width 112 height 35
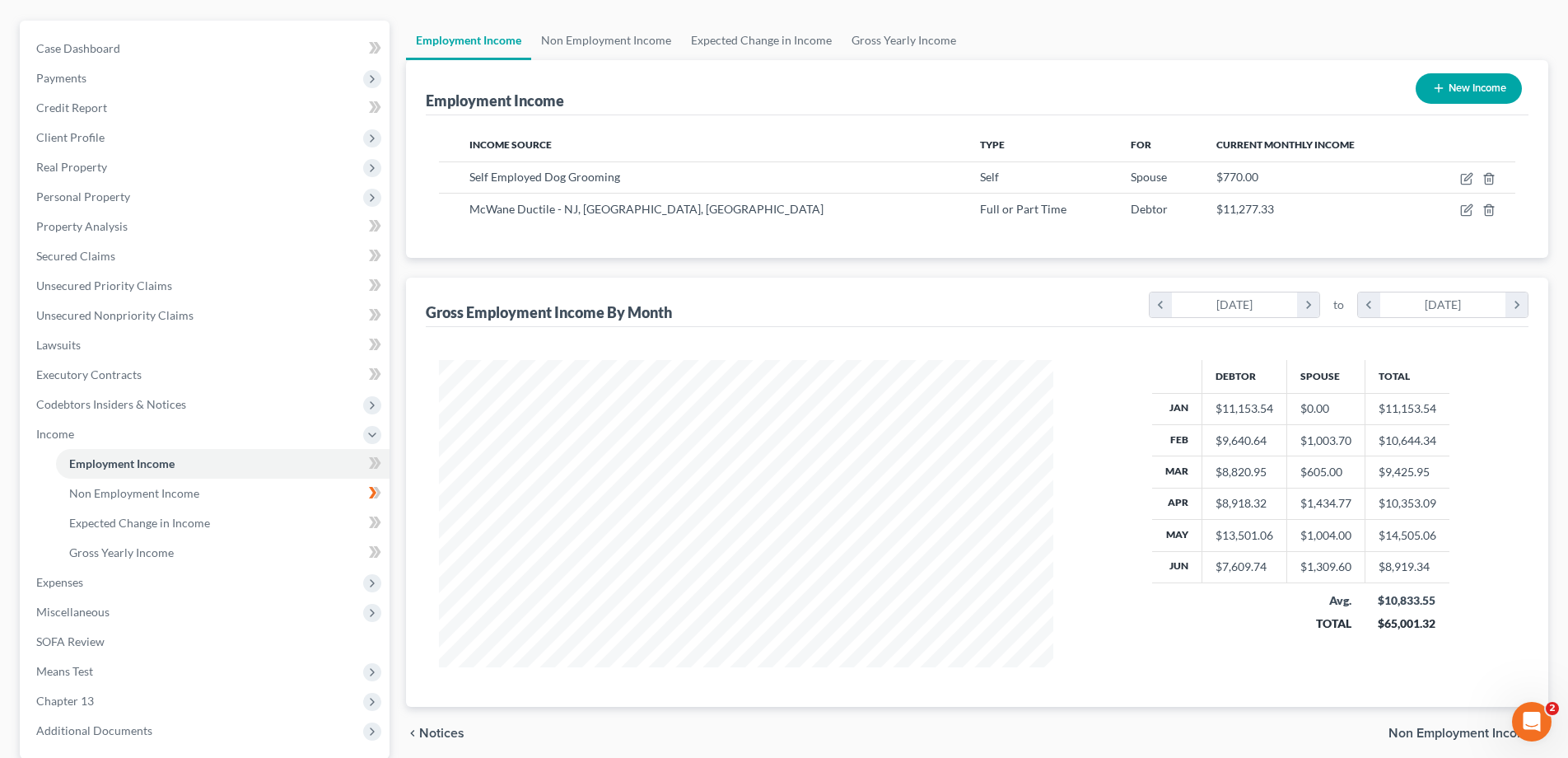
scroll to position [184, 0]
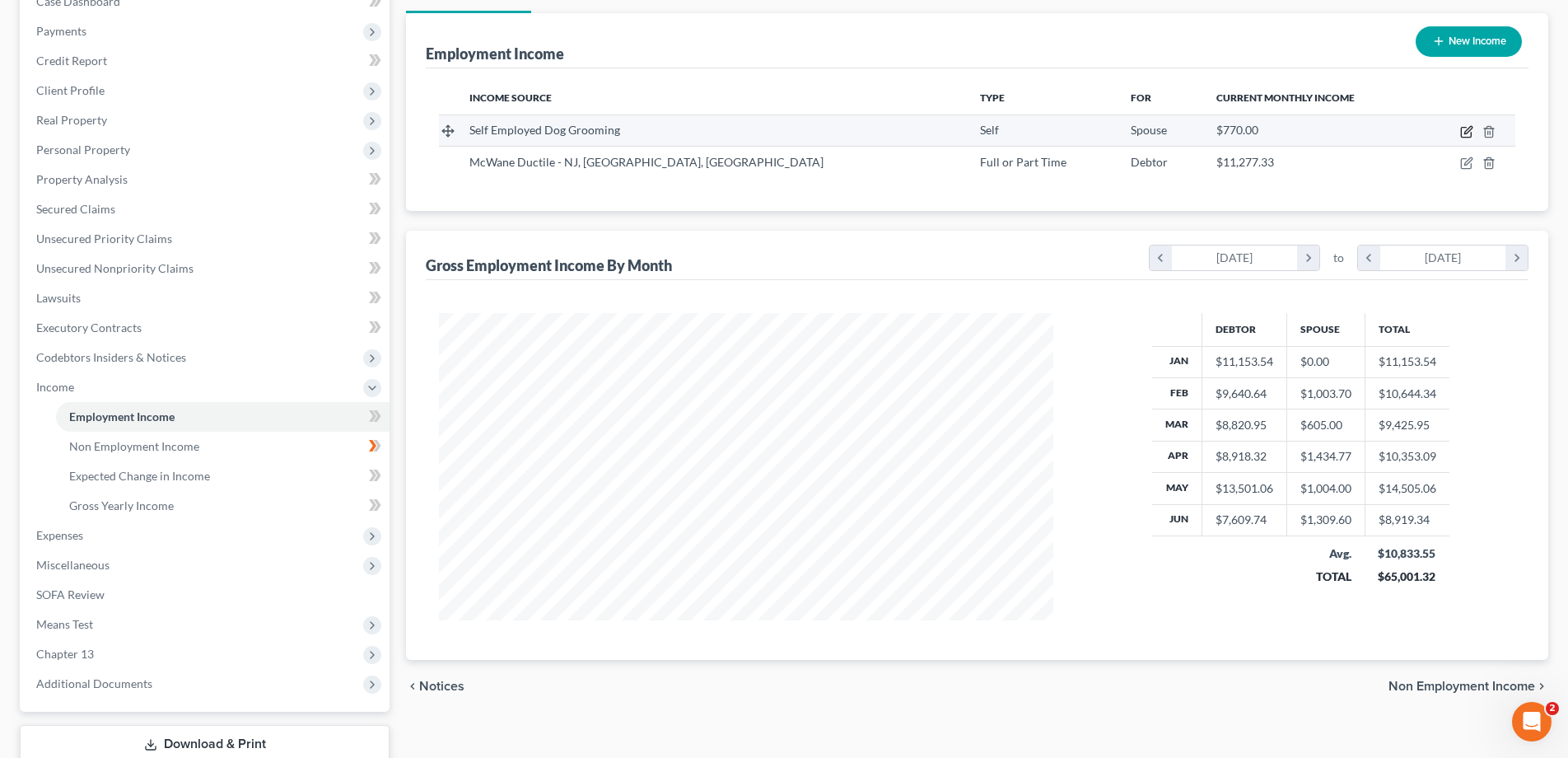
click at [1467, 130] on icon "button" at bounding box center [1467, 132] width 14 height 14
select select "1"
select select "0"
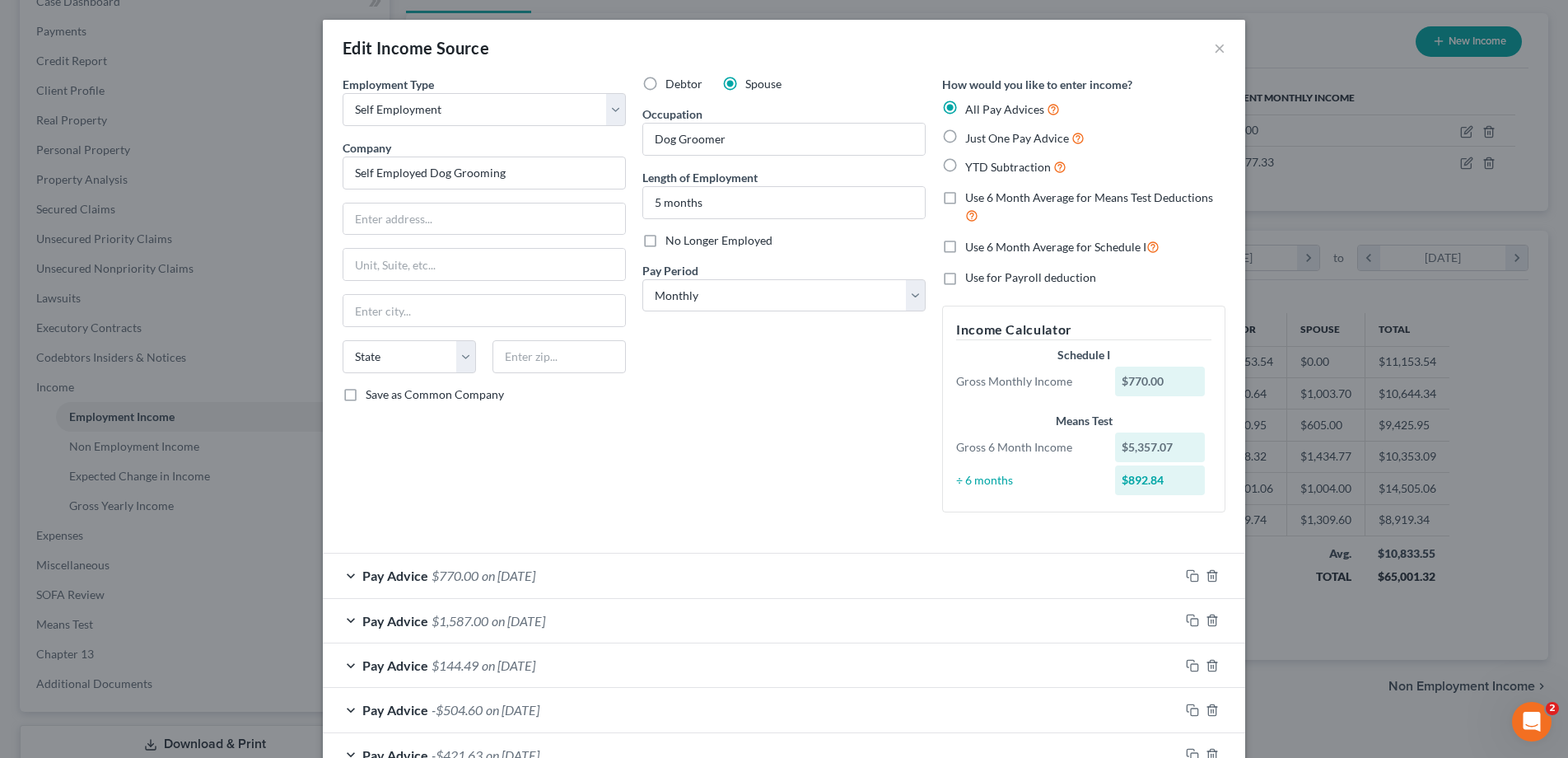
scroll to position [199, 0]
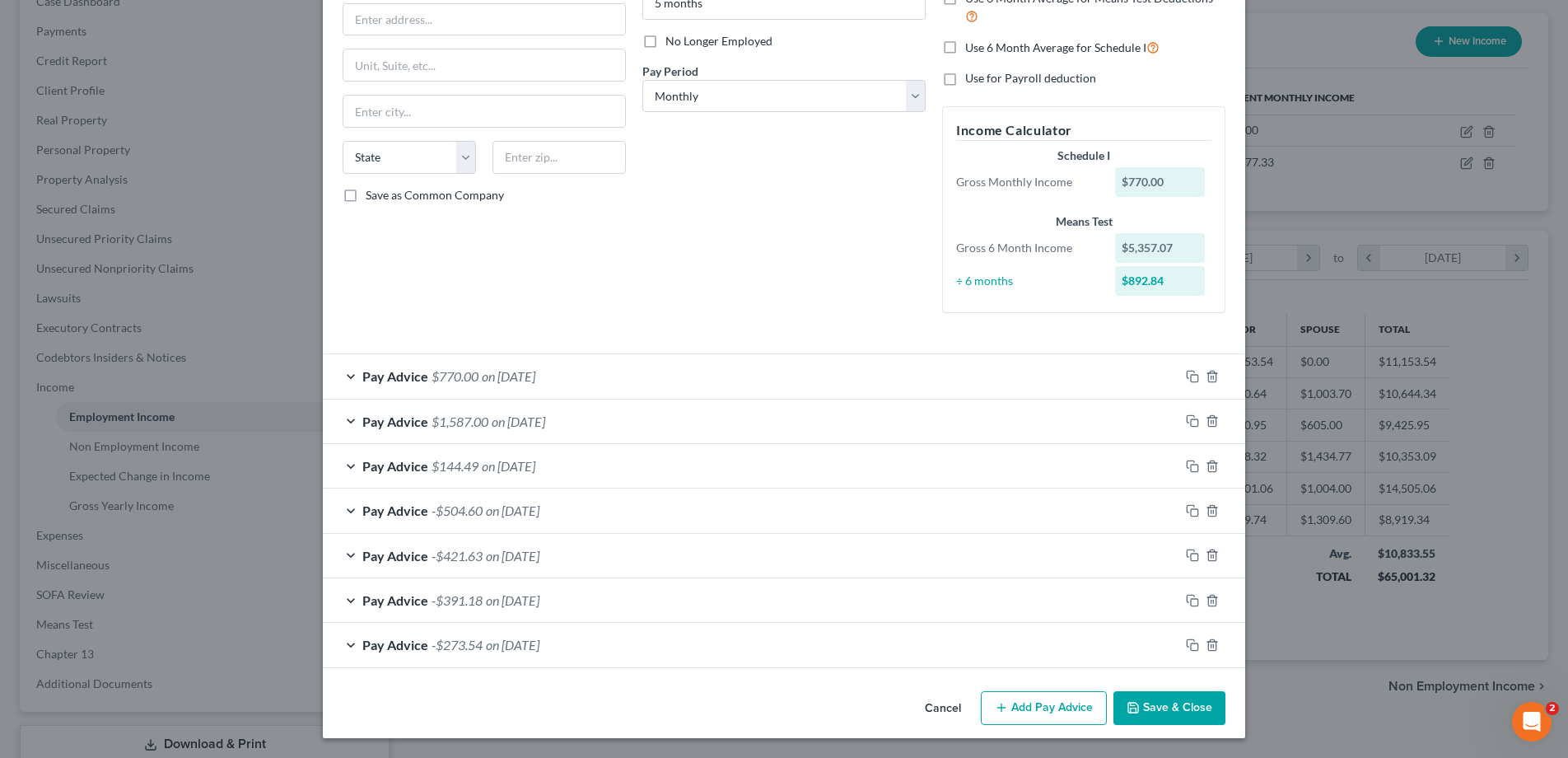
click at [1160, 706] on button "Save & Close" at bounding box center [1169, 708] width 112 height 35
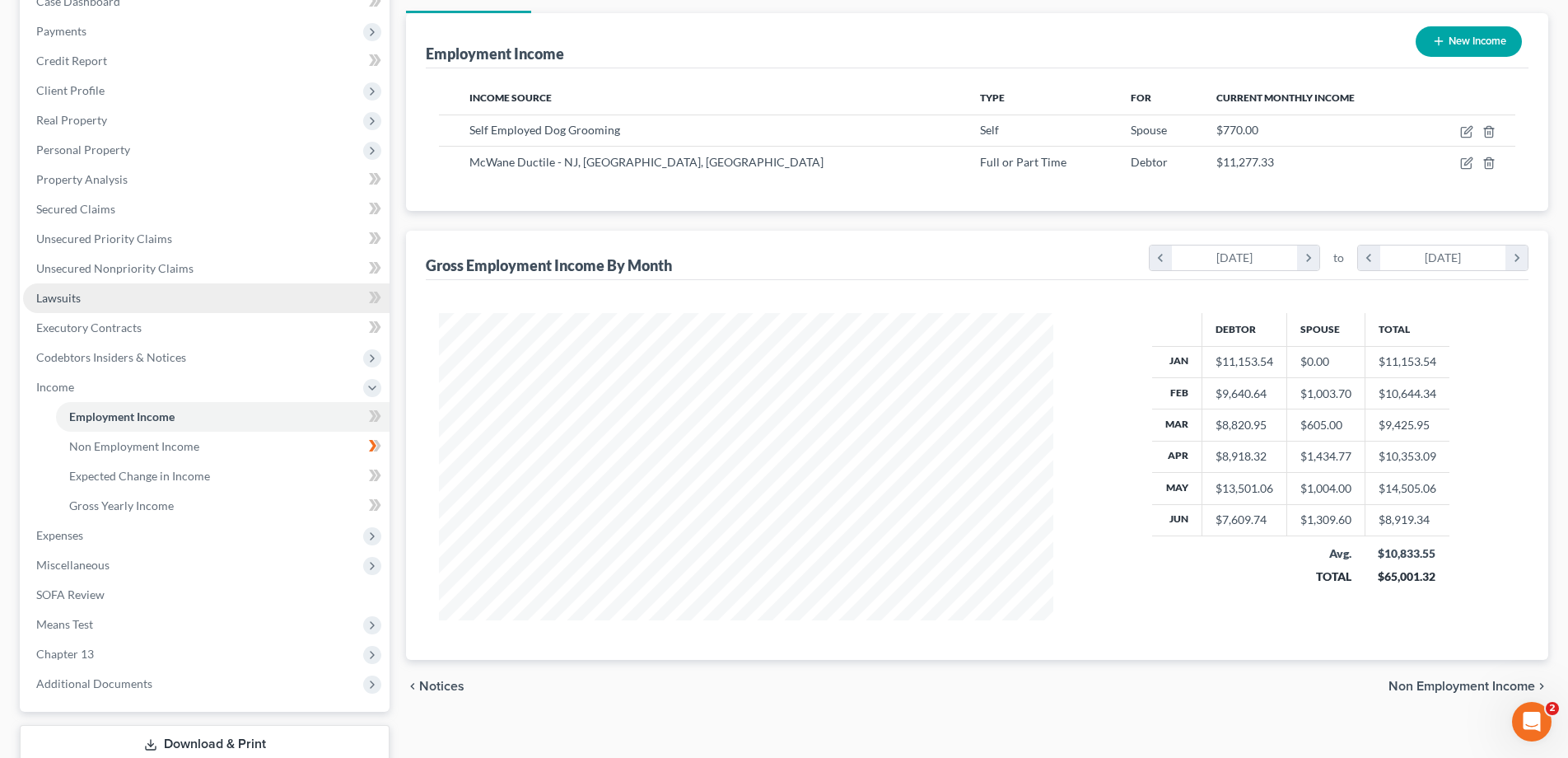
scroll to position [0, 0]
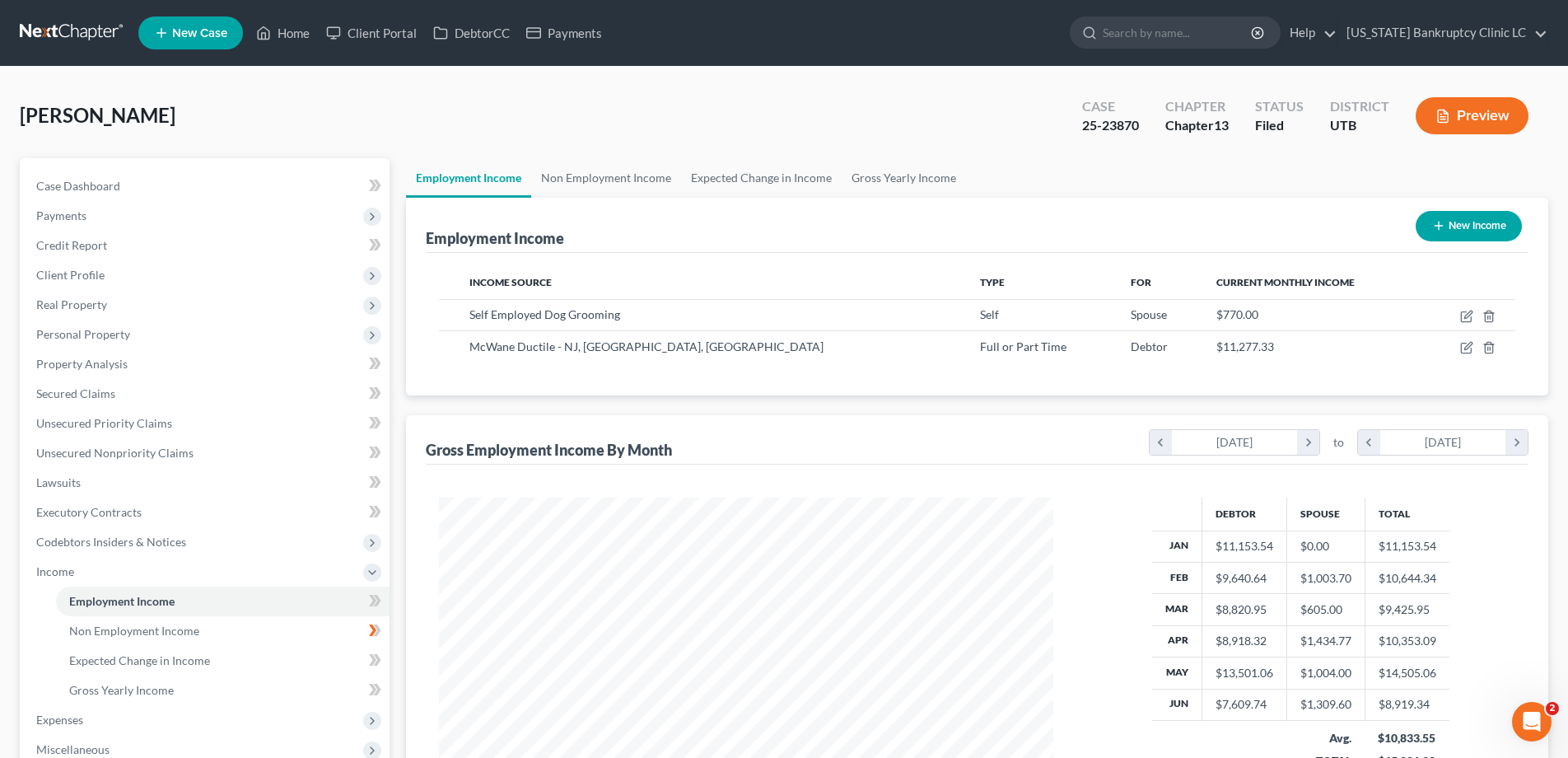
click at [83, 32] on link at bounding box center [72, 32] width 106 height 30
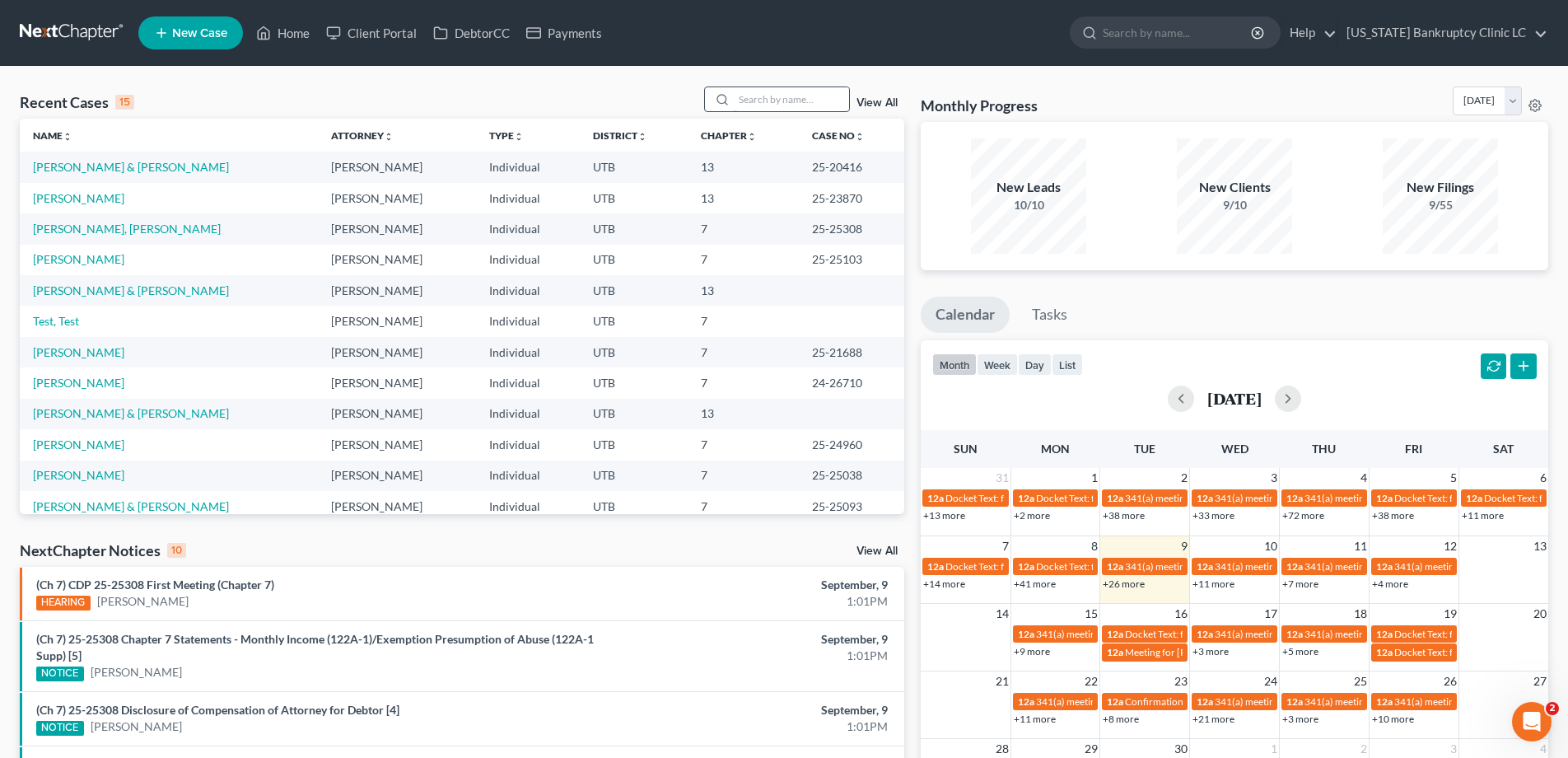
click at [797, 95] on input "search" at bounding box center [792, 99] width 115 height 24
type input "satterfield"
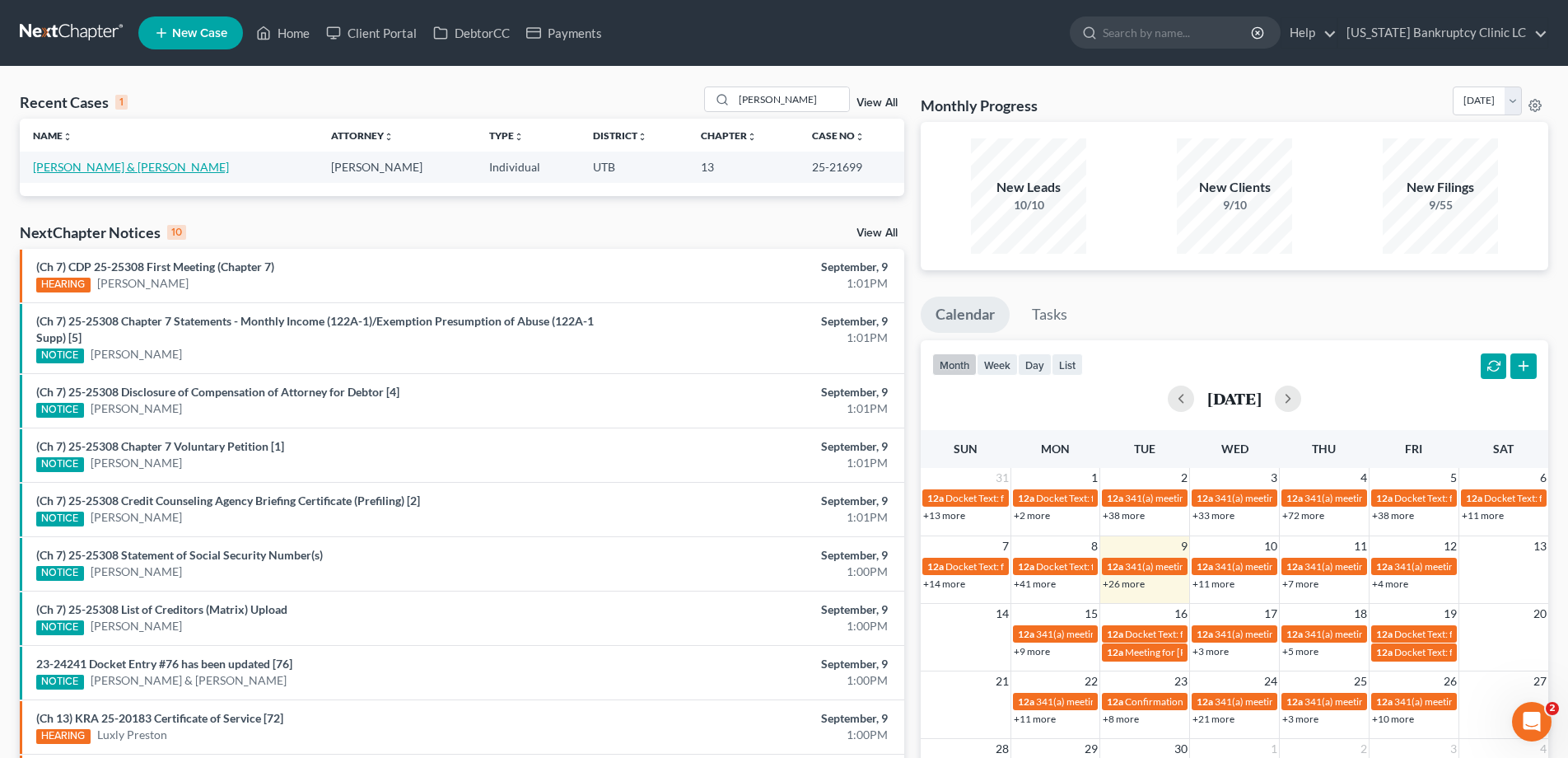
click at [116, 165] on link "Satterfield, Jennifer & Jason" at bounding box center [131, 166] width 196 height 14
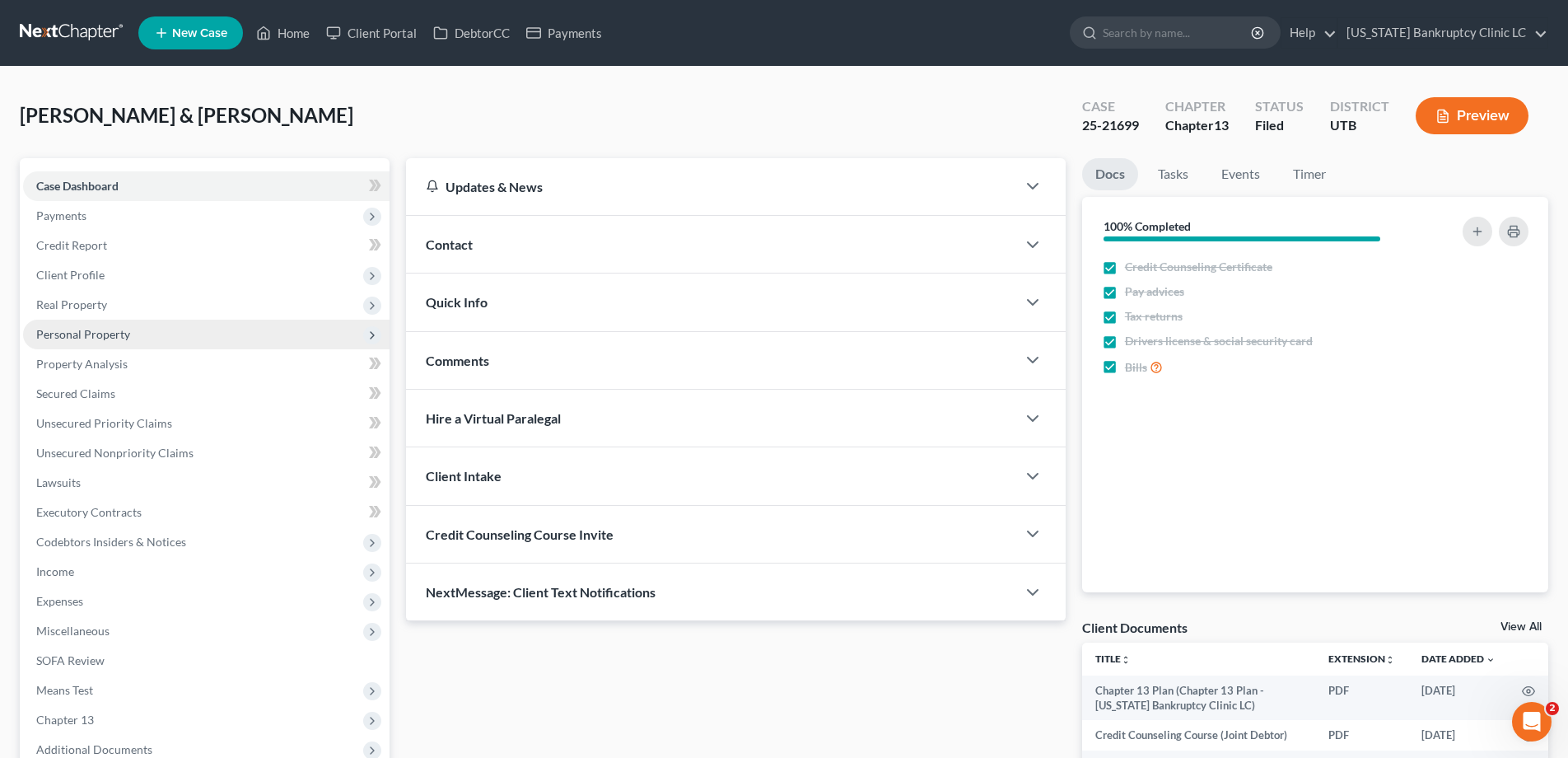
click at [72, 339] on span "Personal Property" at bounding box center [83, 334] width 94 height 14
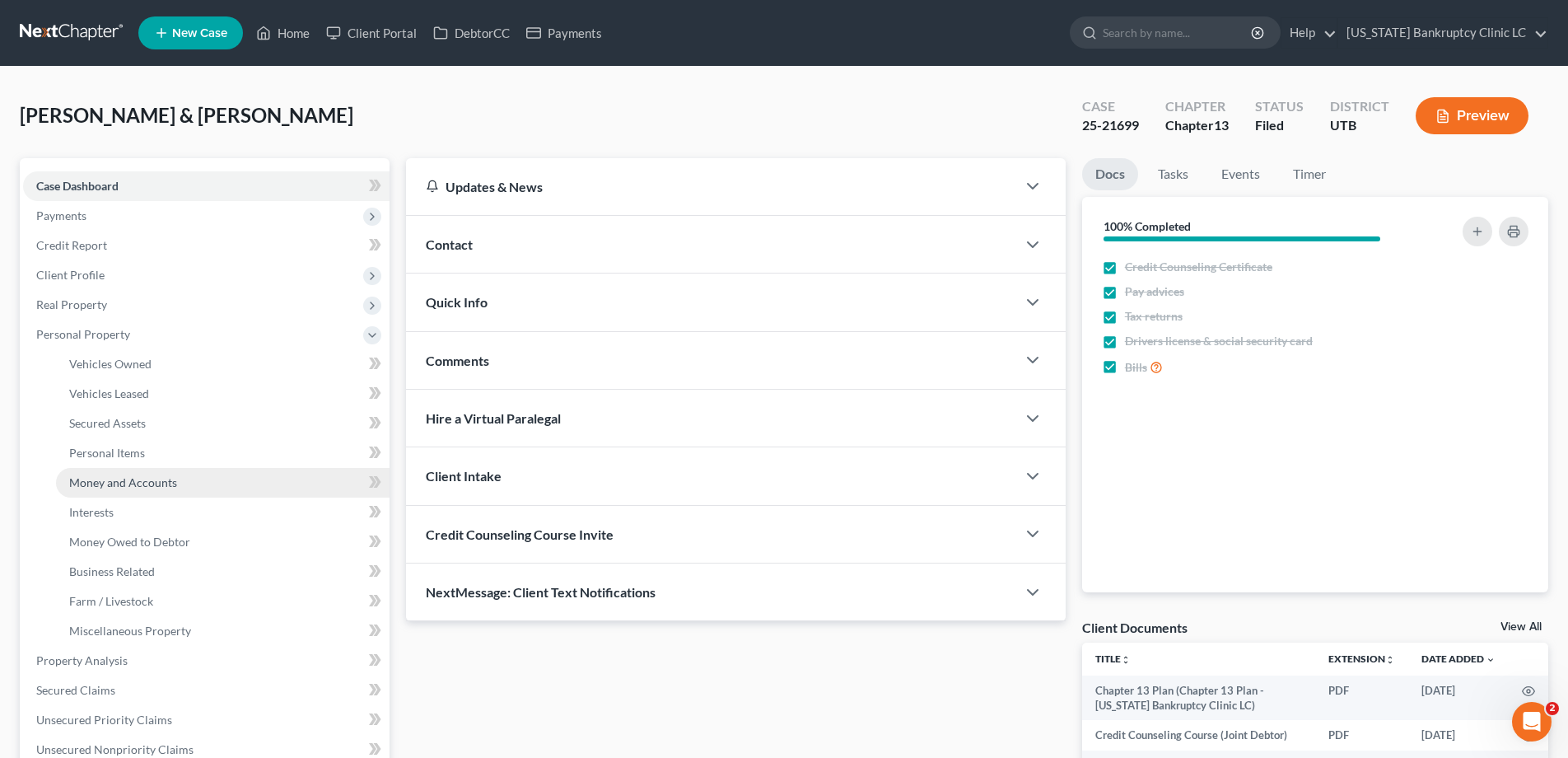
click at [96, 487] on span "Money and Accounts" at bounding box center [123, 483] width 108 height 14
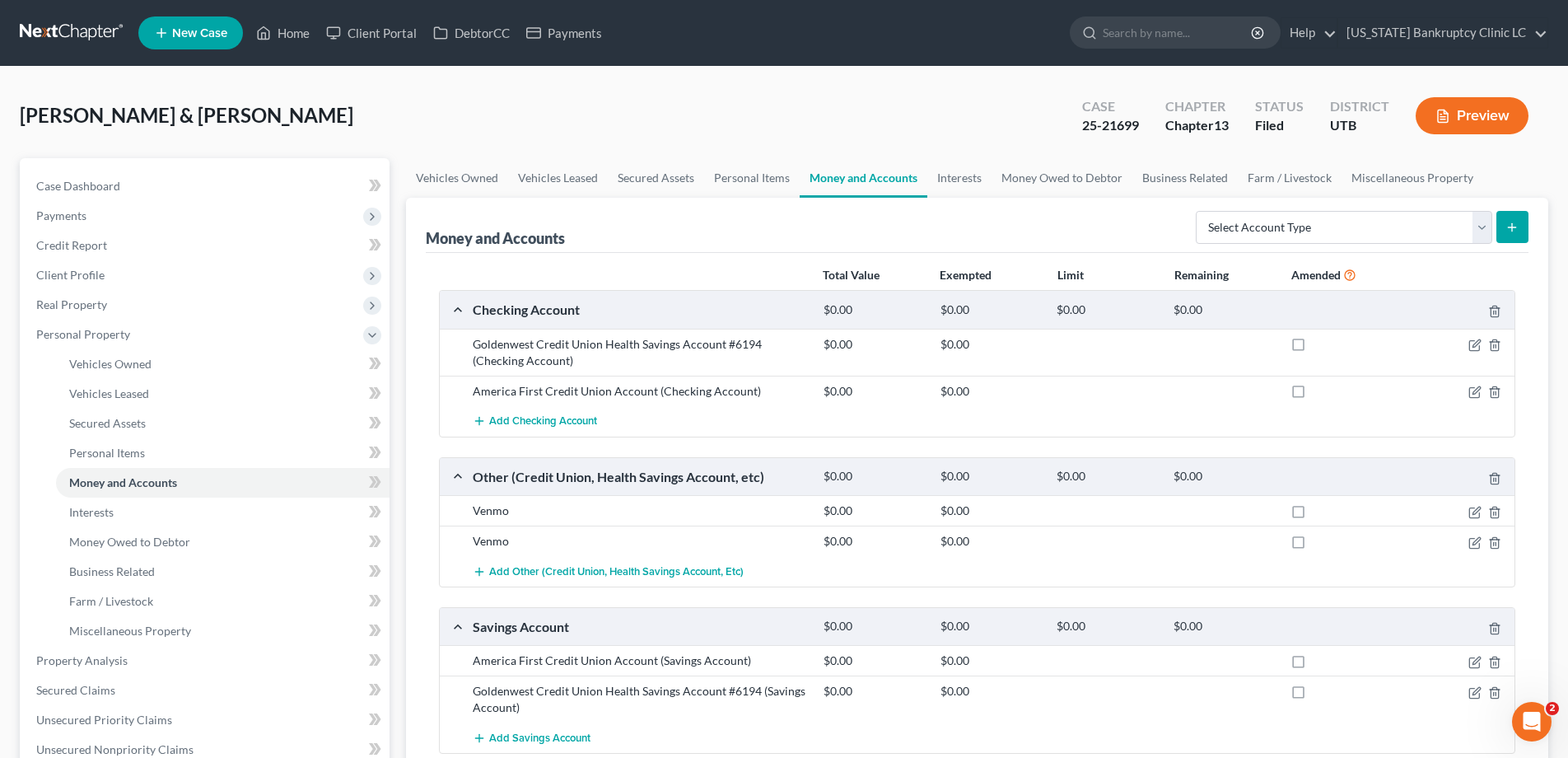
click at [86, 25] on link at bounding box center [72, 32] width 106 height 30
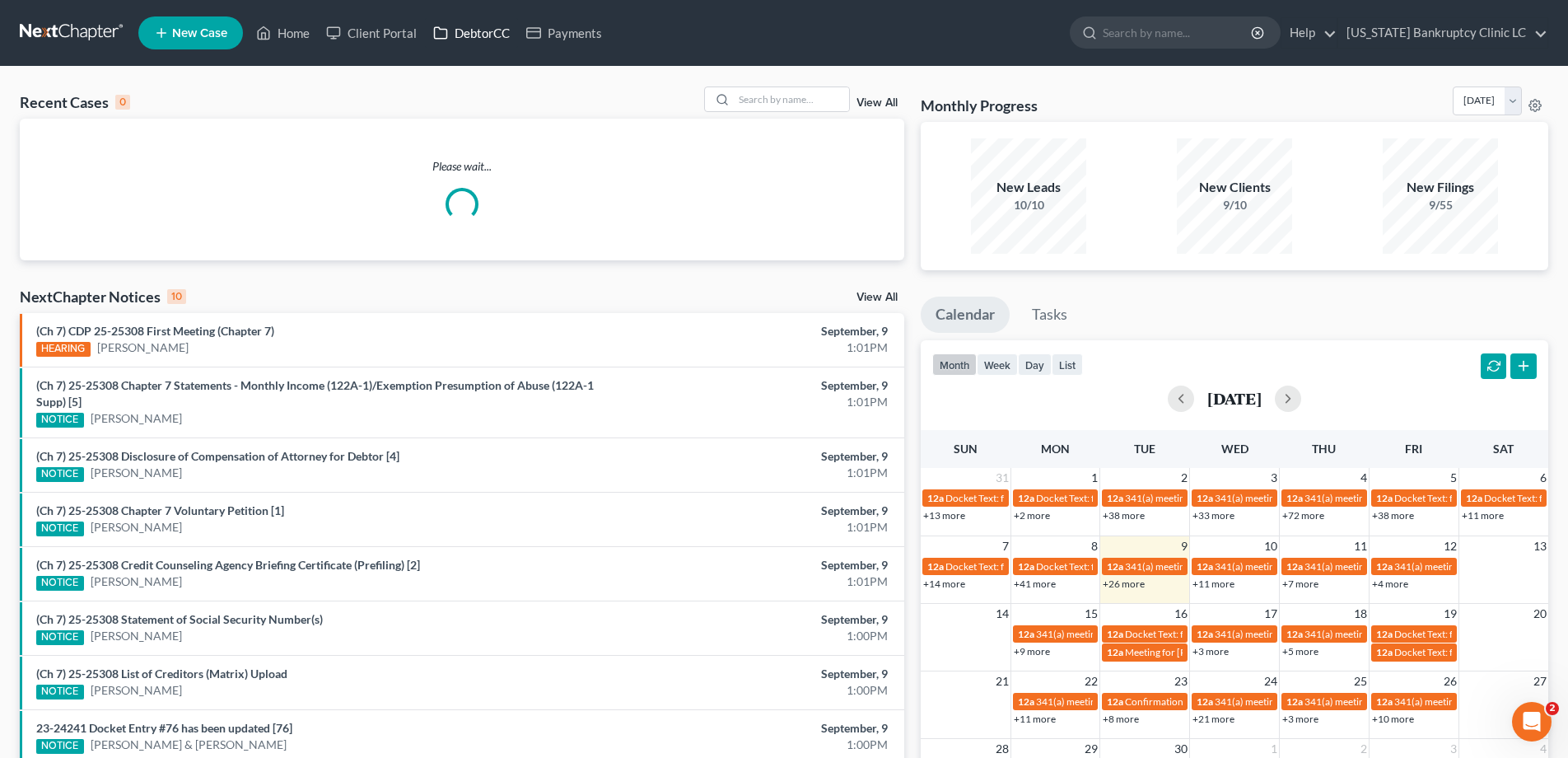
click at [493, 35] on link "DebtorCC" at bounding box center [471, 32] width 93 height 30
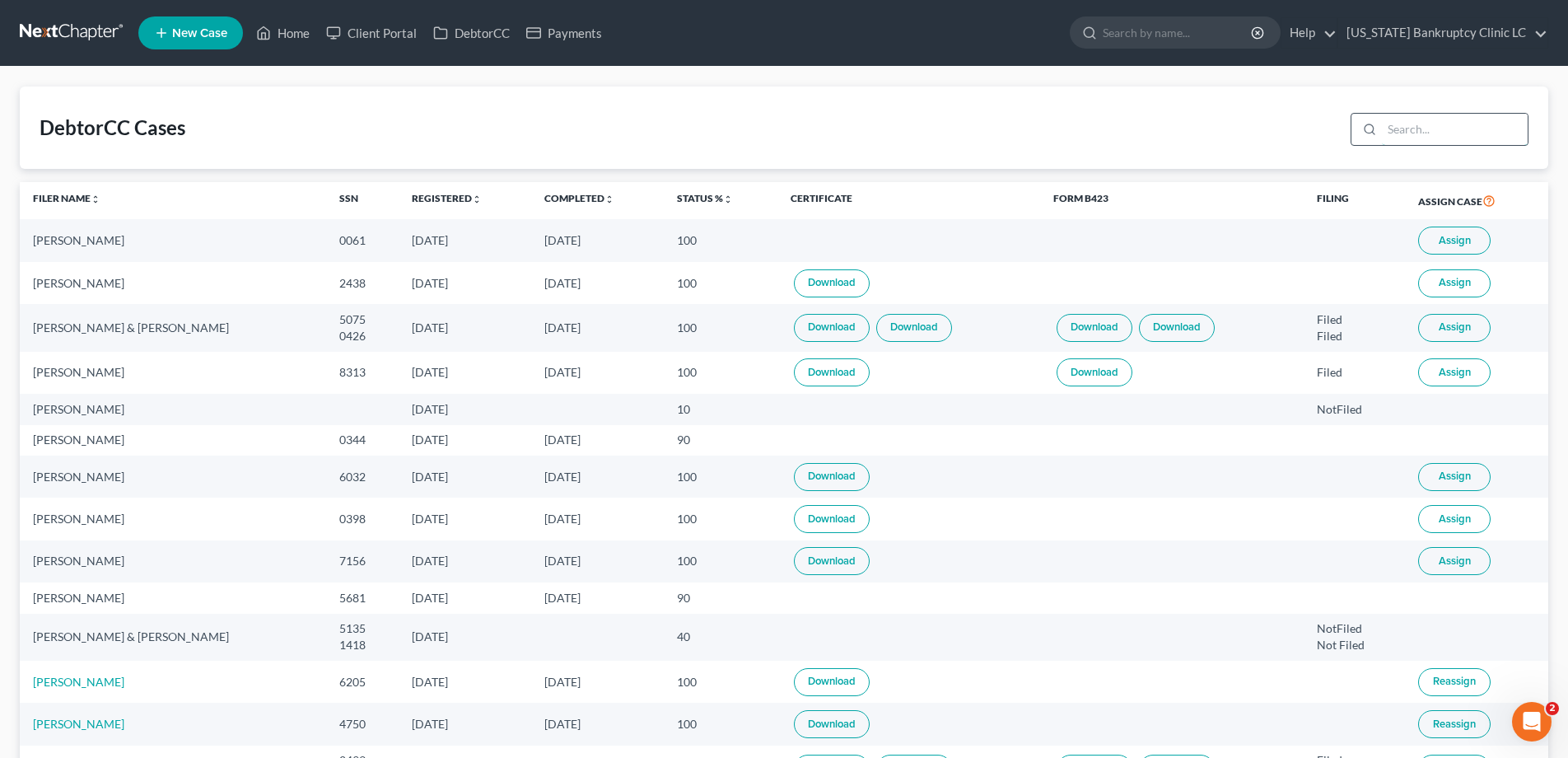
click at [1417, 128] on input "search" at bounding box center [1455, 129] width 146 height 31
type input "godwin"
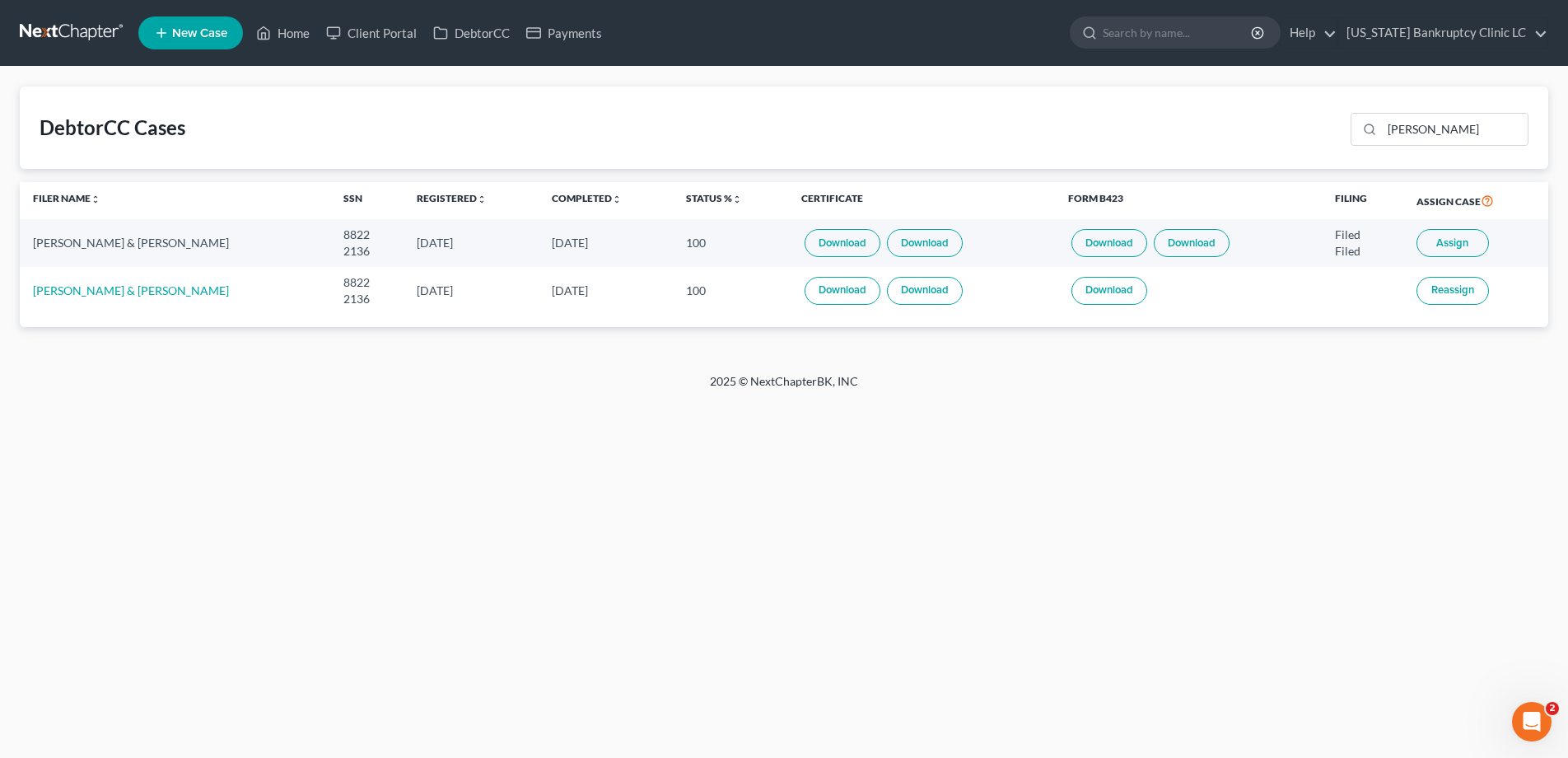
click at [89, 30] on link at bounding box center [72, 32] width 106 height 30
